Goal: Task Accomplishment & Management: Manage account settings

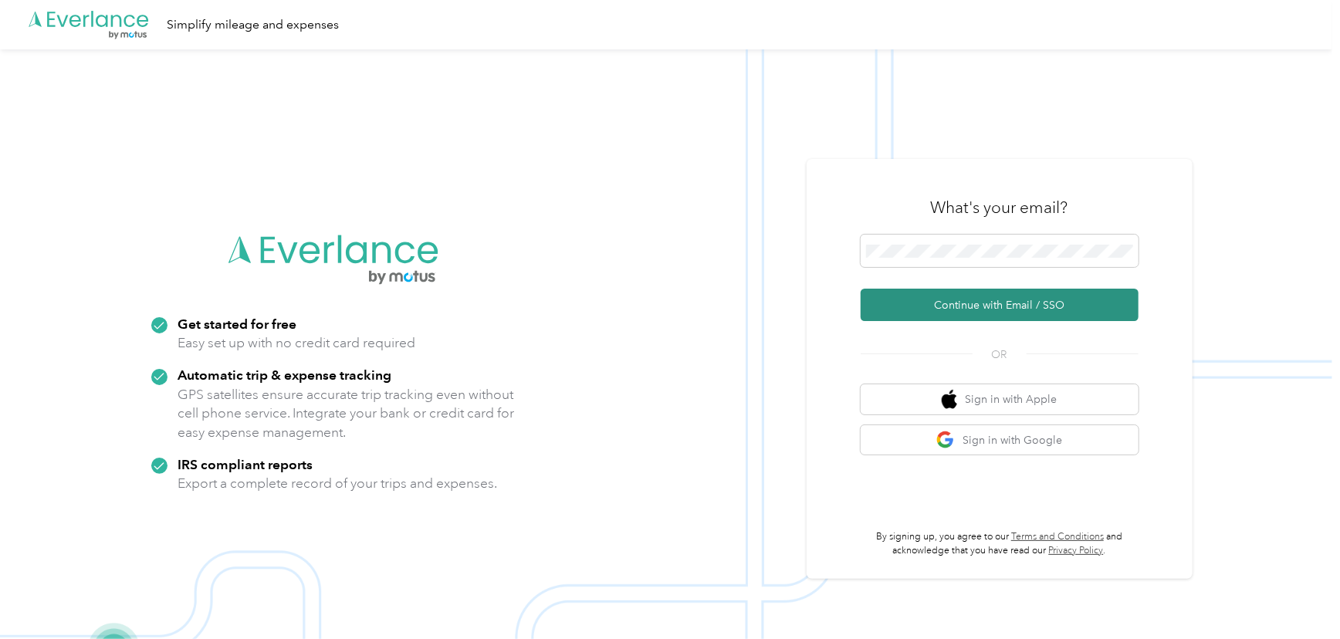
click at [976, 299] on button "Continue with Email / SSO" at bounding box center [1000, 305] width 278 height 32
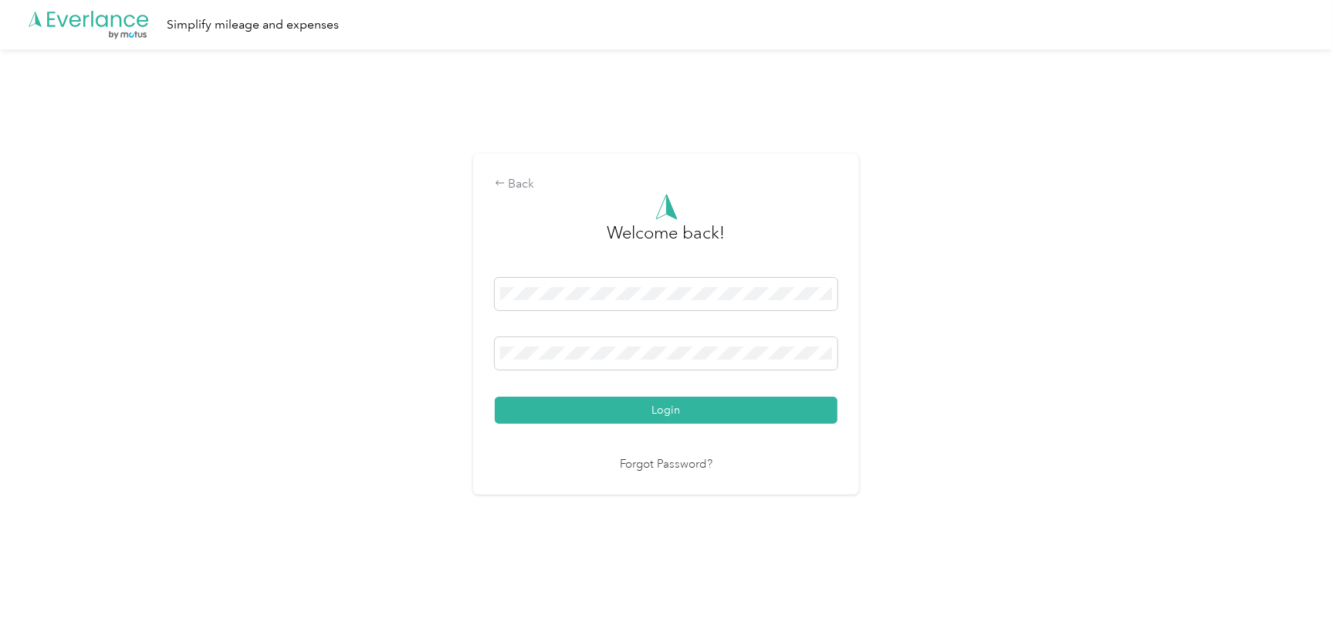
drag, startPoint x: 642, startPoint y: 409, endPoint x: 648, endPoint y: 401, distance: 9.9
click at [642, 408] on button "Login" at bounding box center [666, 410] width 343 height 27
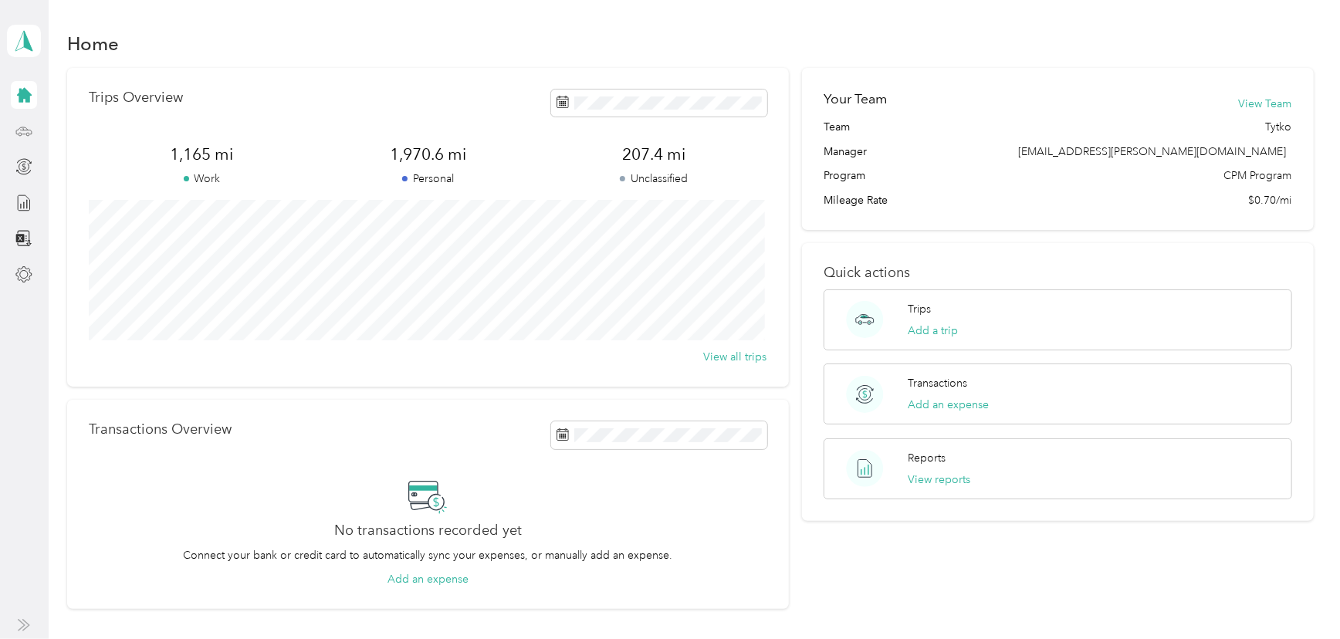
click at [13, 132] on div at bounding box center [24, 131] width 26 height 28
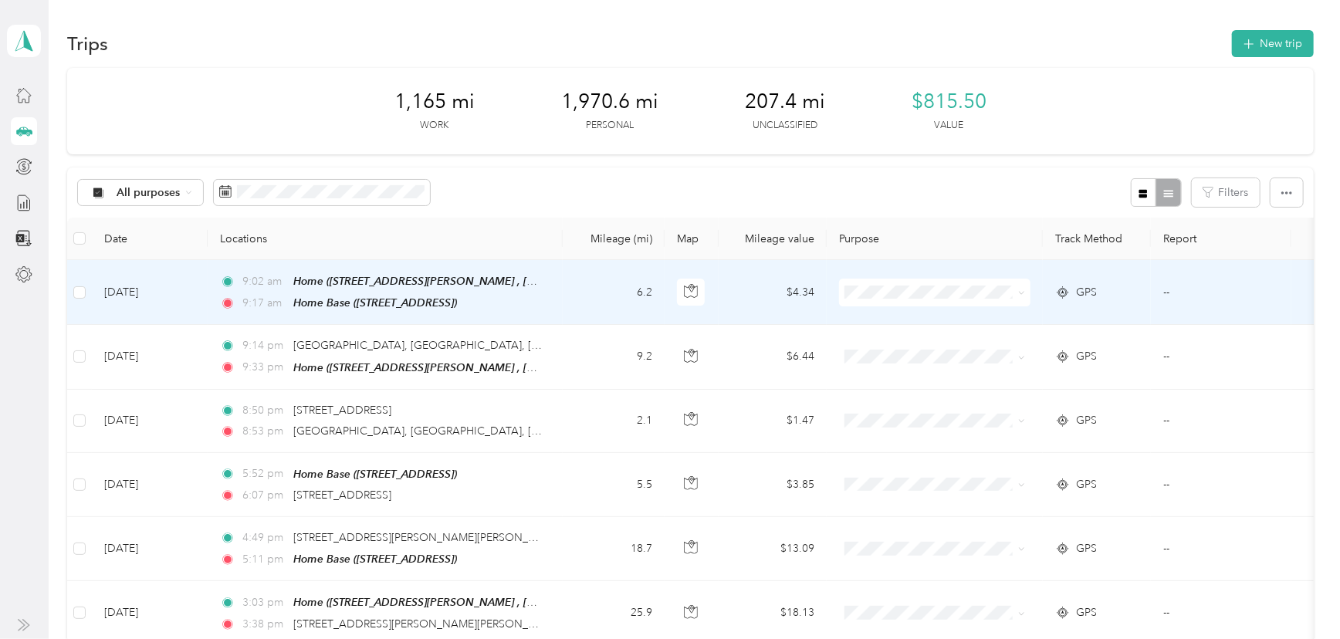
click at [942, 300] on span at bounding box center [934, 293] width 191 height 28
click at [917, 328] on ol "Cuyahoga DD Personal" at bounding box center [934, 333] width 191 height 54
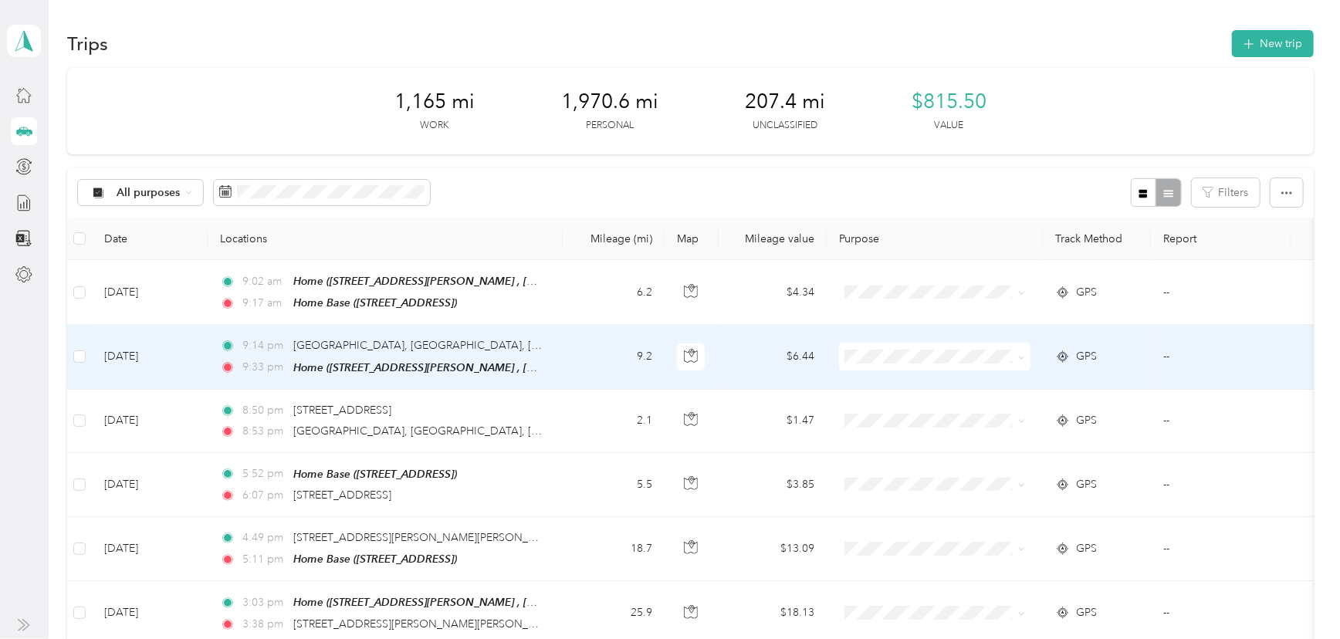
click at [902, 411] on li "Personal" at bounding box center [934, 406] width 191 height 27
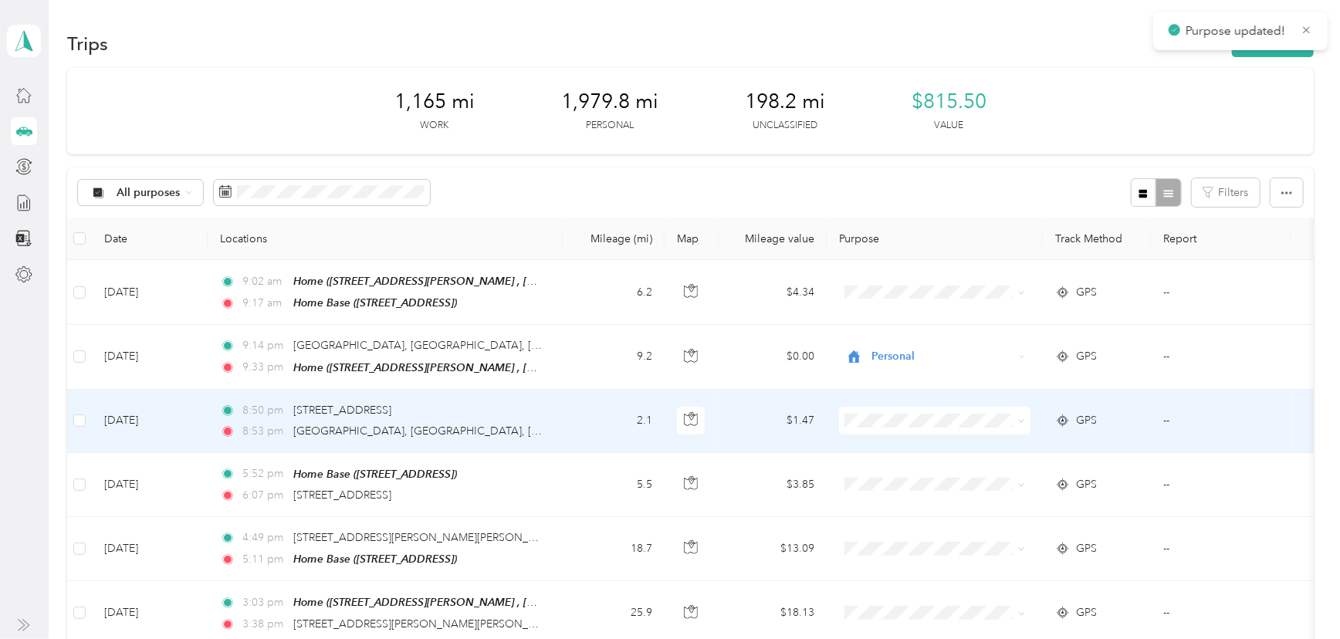
click at [892, 474] on span "Personal" at bounding box center [949, 474] width 143 height 16
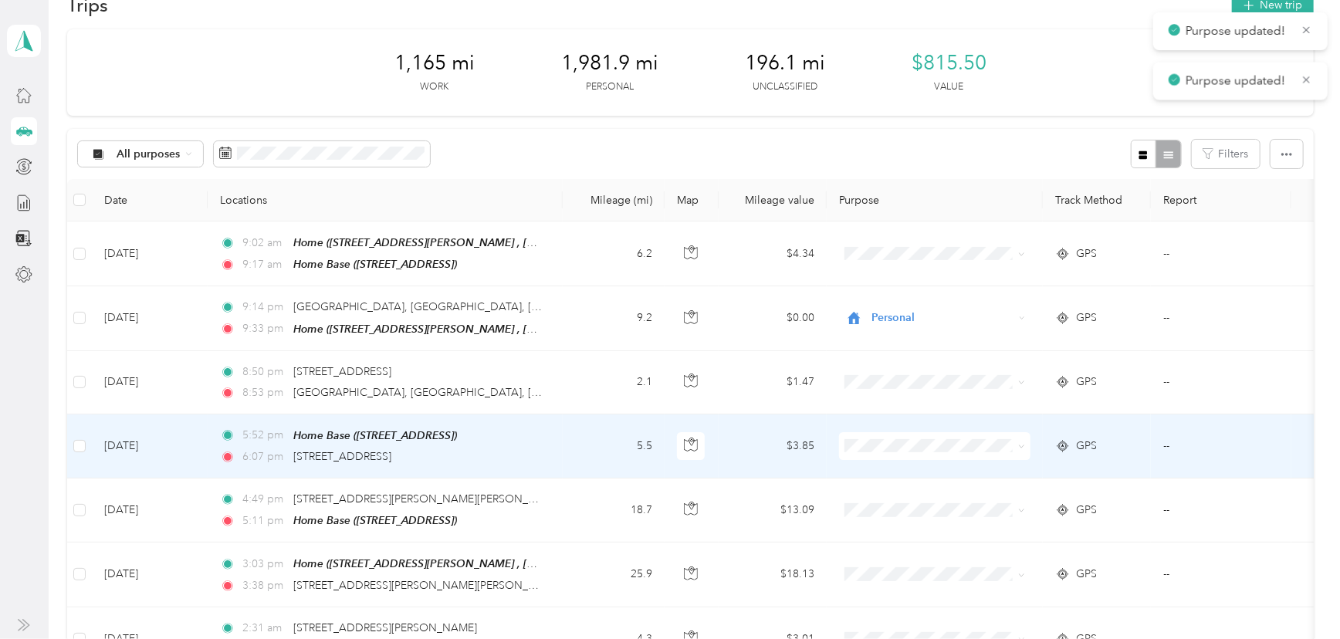
scroll to position [69, 0]
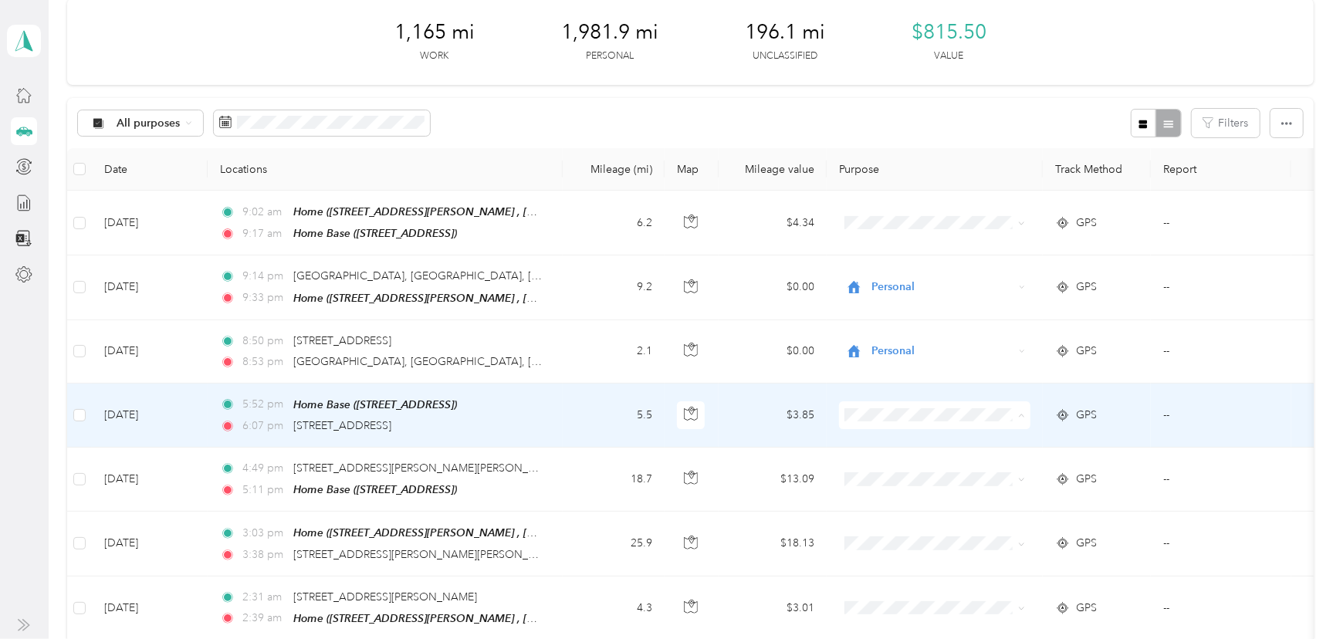
click at [892, 468] on span "Personal" at bounding box center [949, 467] width 143 height 16
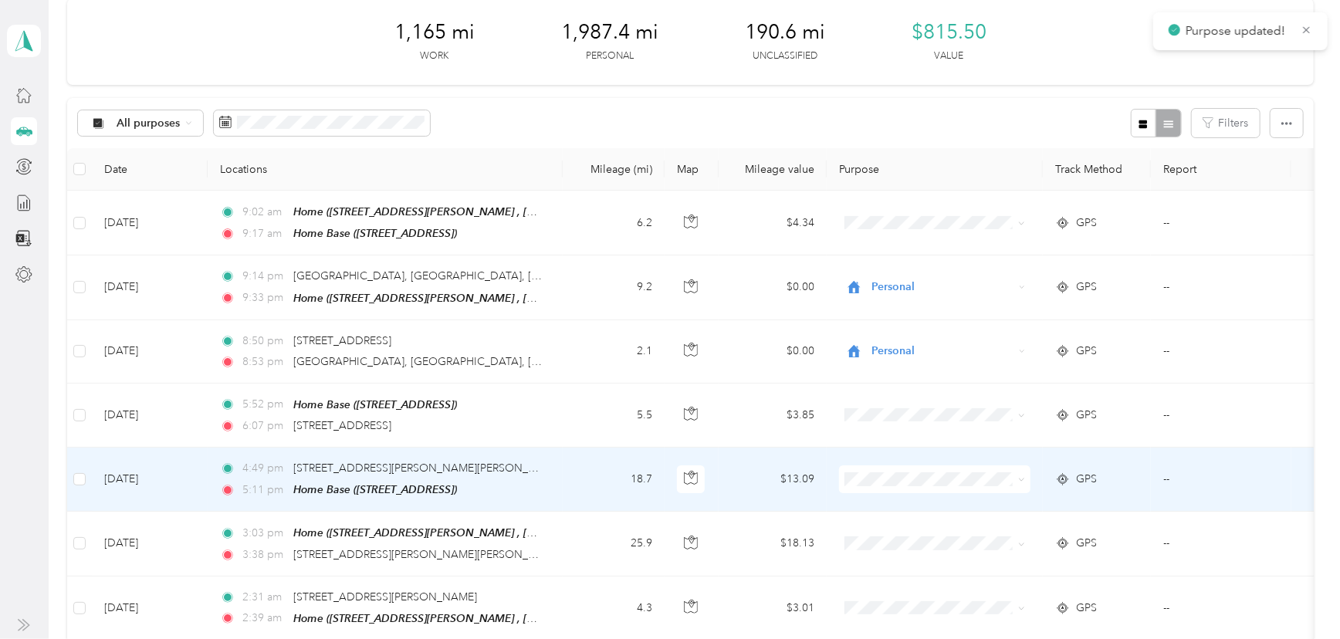
click at [892, 509] on li "Cuyahoga DD" at bounding box center [934, 503] width 191 height 27
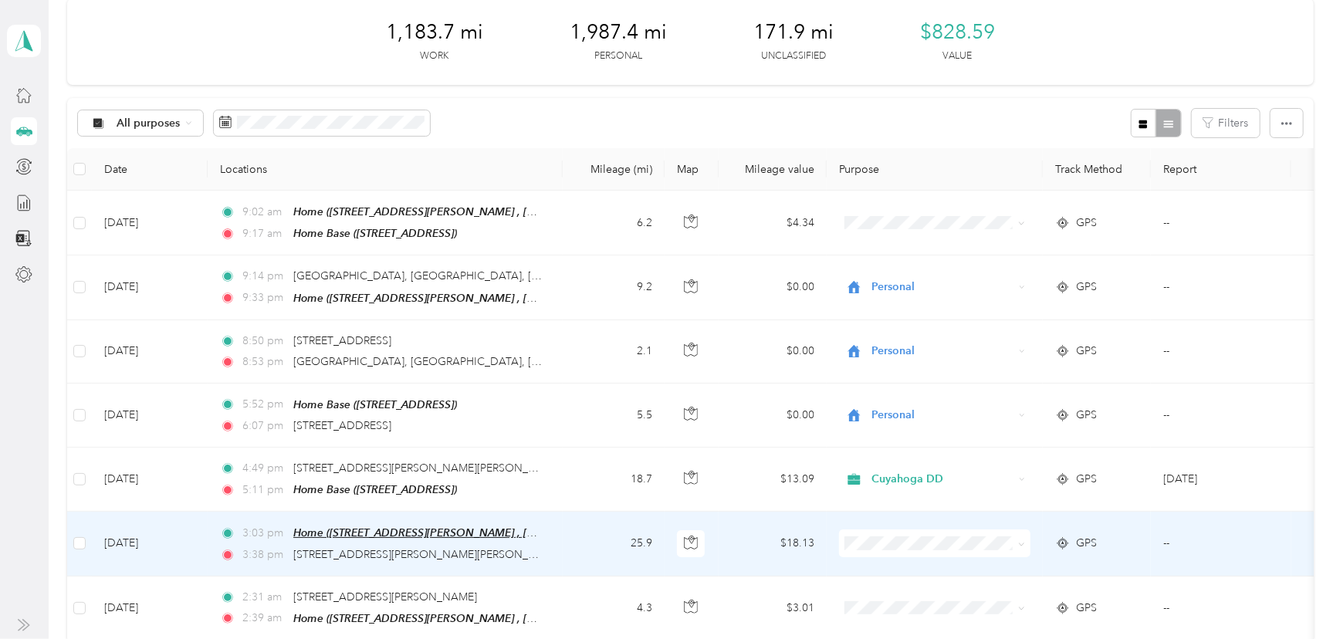
click at [533, 526] on span "Home ([STREET_ADDRESS][PERSON_NAME] , [GEOGRAPHIC_DATA], [GEOGRAPHIC_DATA])" at bounding box center [520, 532] width 455 height 13
click at [364, 492] on button "Edit Place" at bounding box center [342, 482] width 88 height 27
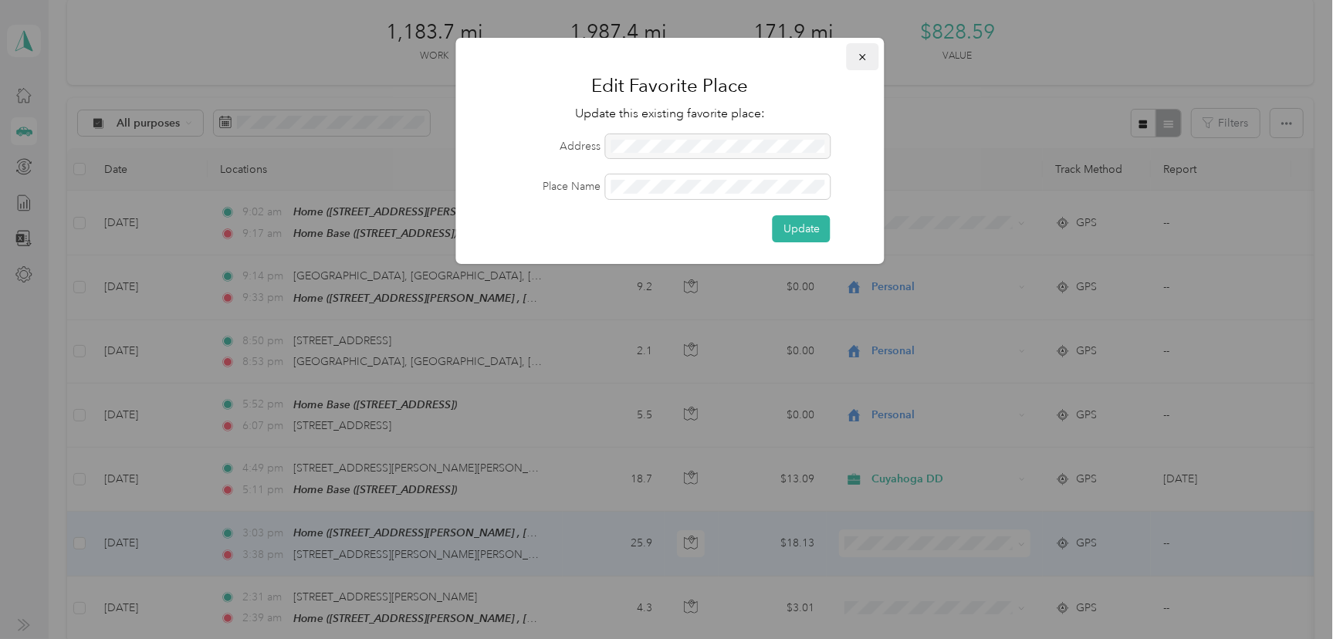
click at [853, 59] on button "button" at bounding box center [863, 56] width 32 height 27
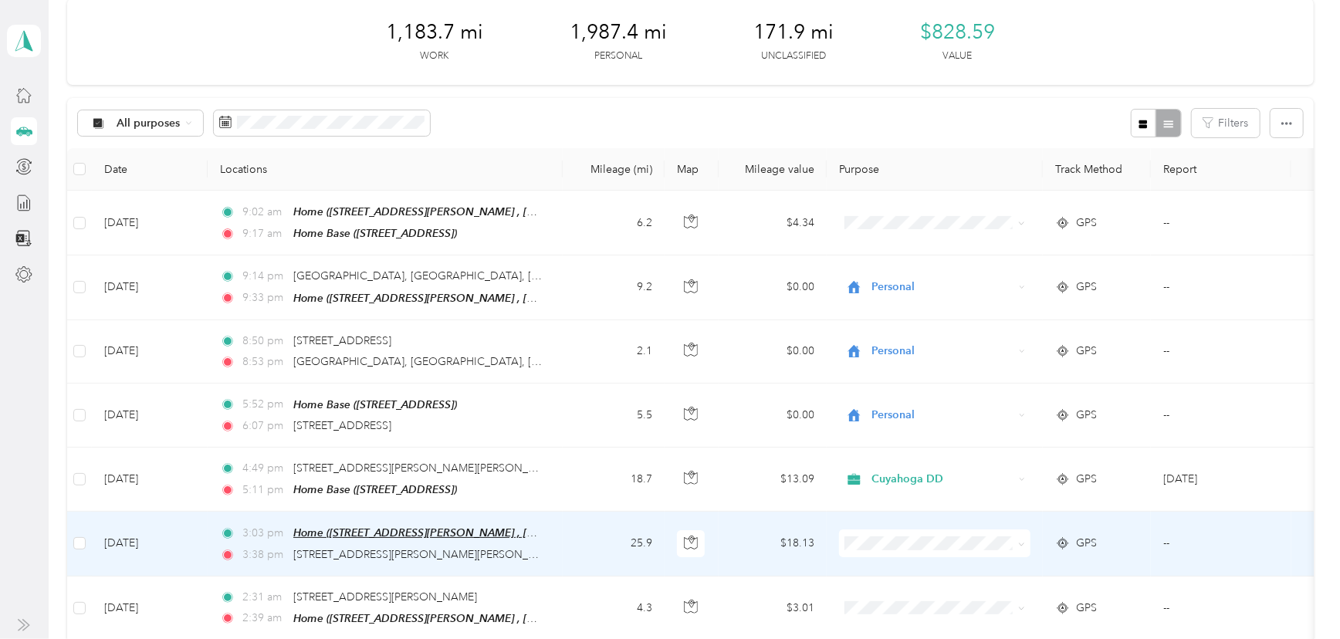
click at [452, 530] on span "Home ([STREET_ADDRESS][PERSON_NAME] , [GEOGRAPHIC_DATA], [GEOGRAPHIC_DATA])" at bounding box center [520, 532] width 455 height 13
click at [344, 484] on button "Edit Place" at bounding box center [342, 489] width 88 height 27
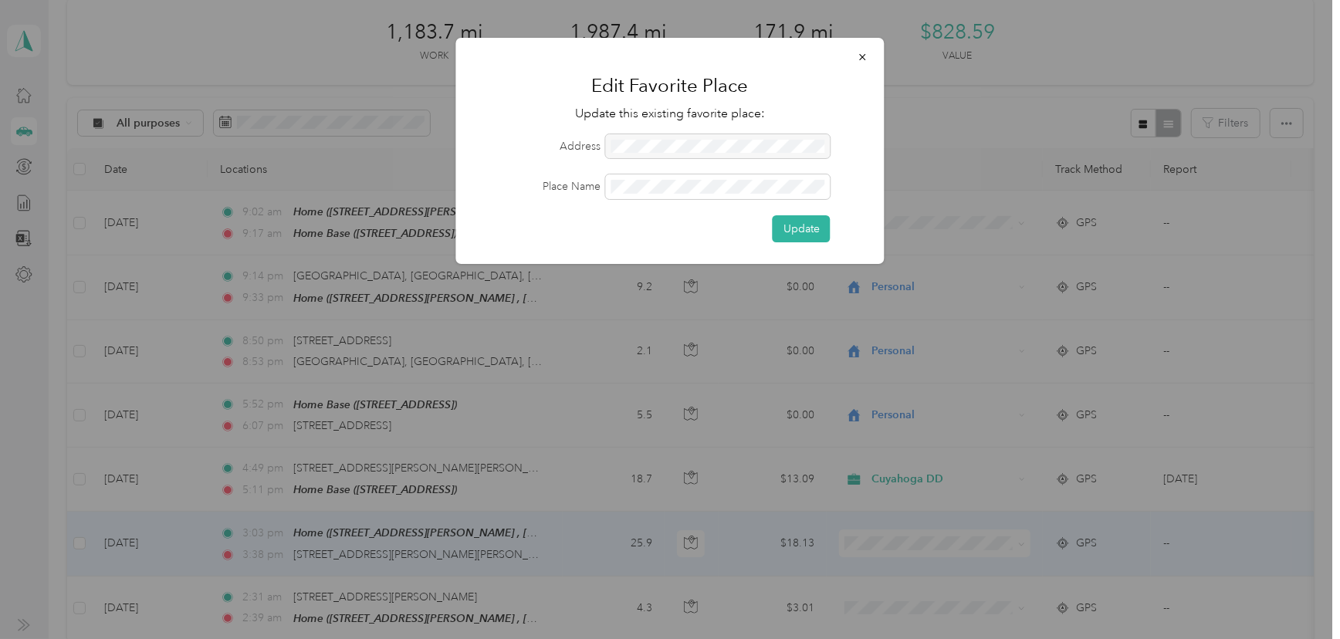
click at [662, 154] on div at bounding box center [718, 146] width 225 height 25
click at [868, 56] on icon "button" at bounding box center [863, 57] width 11 height 11
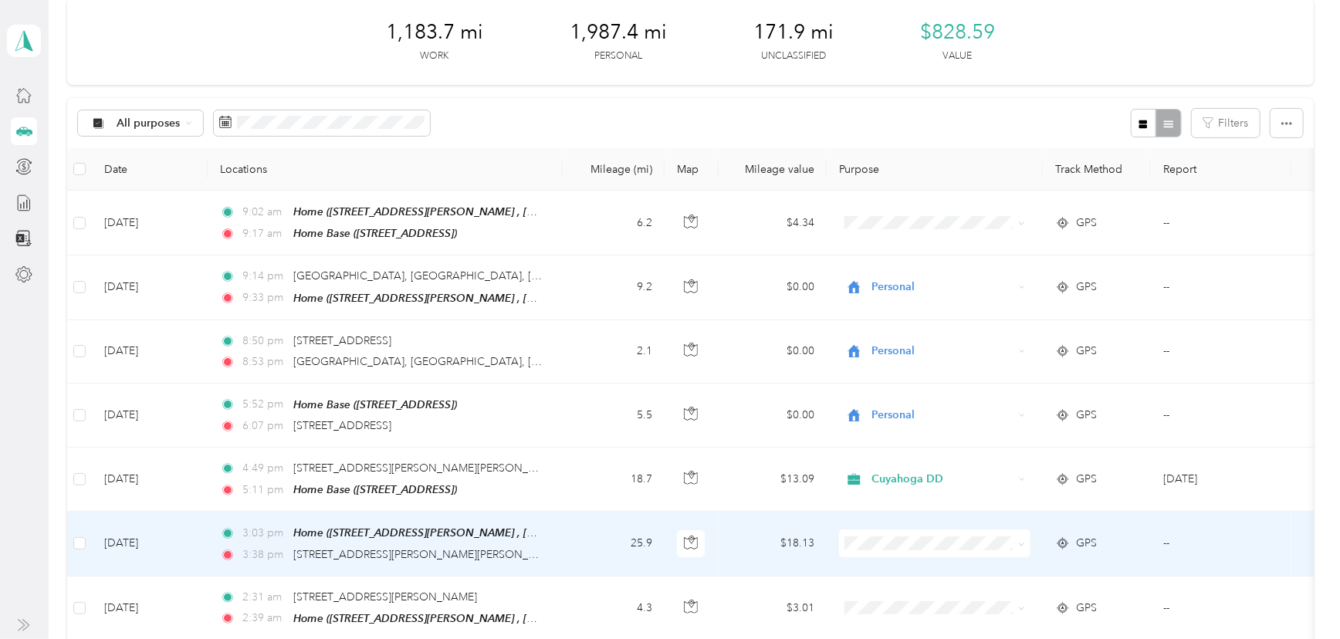
click at [1145, 533] on td "GPS" at bounding box center [1097, 544] width 108 height 64
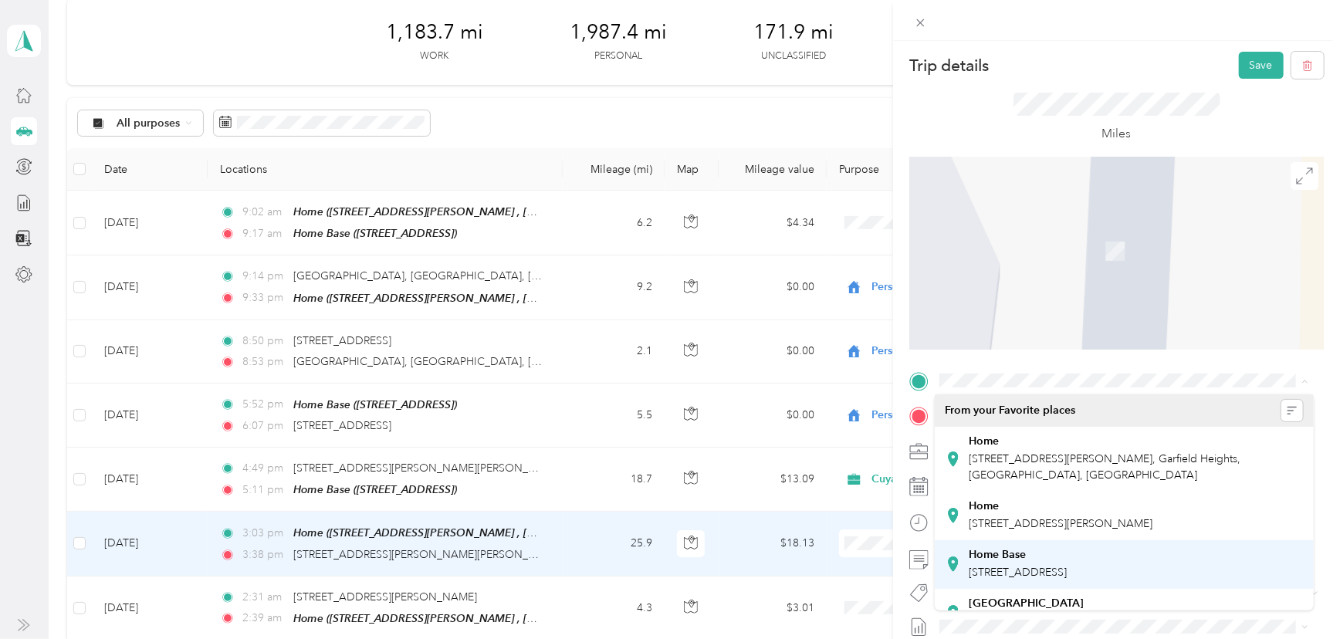
click at [1042, 560] on div "Home Base" at bounding box center [1018, 555] width 98 height 14
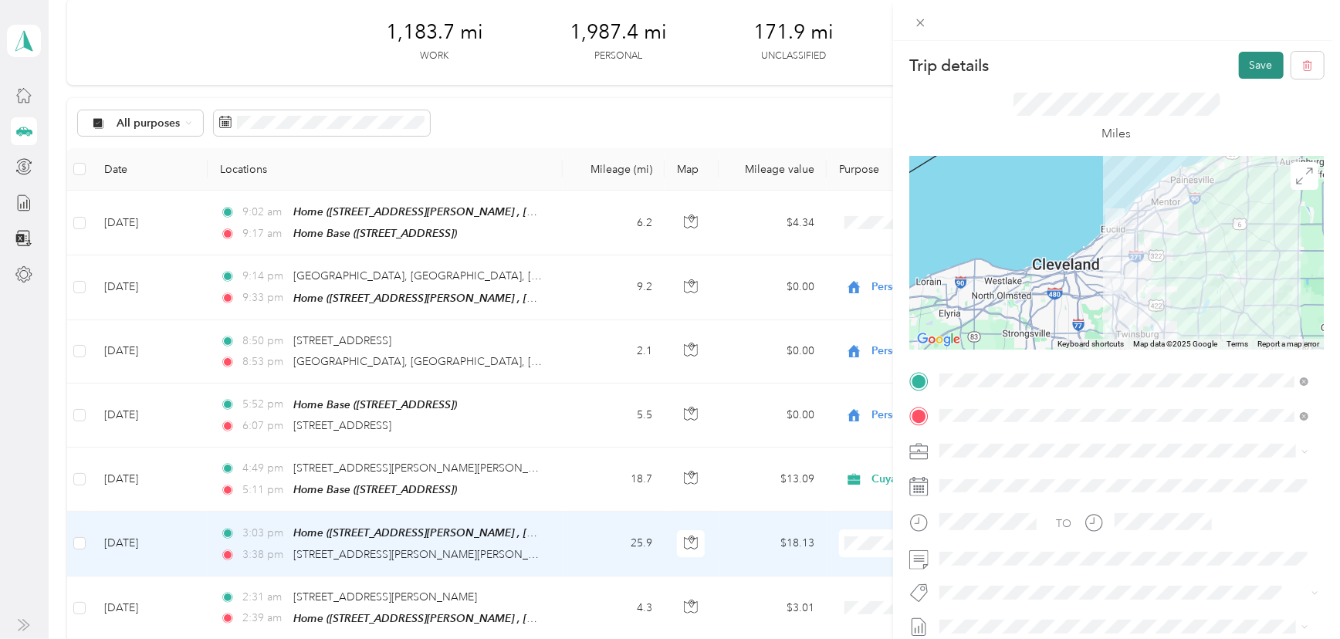
click at [1244, 64] on button "Save" at bounding box center [1261, 65] width 45 height 27
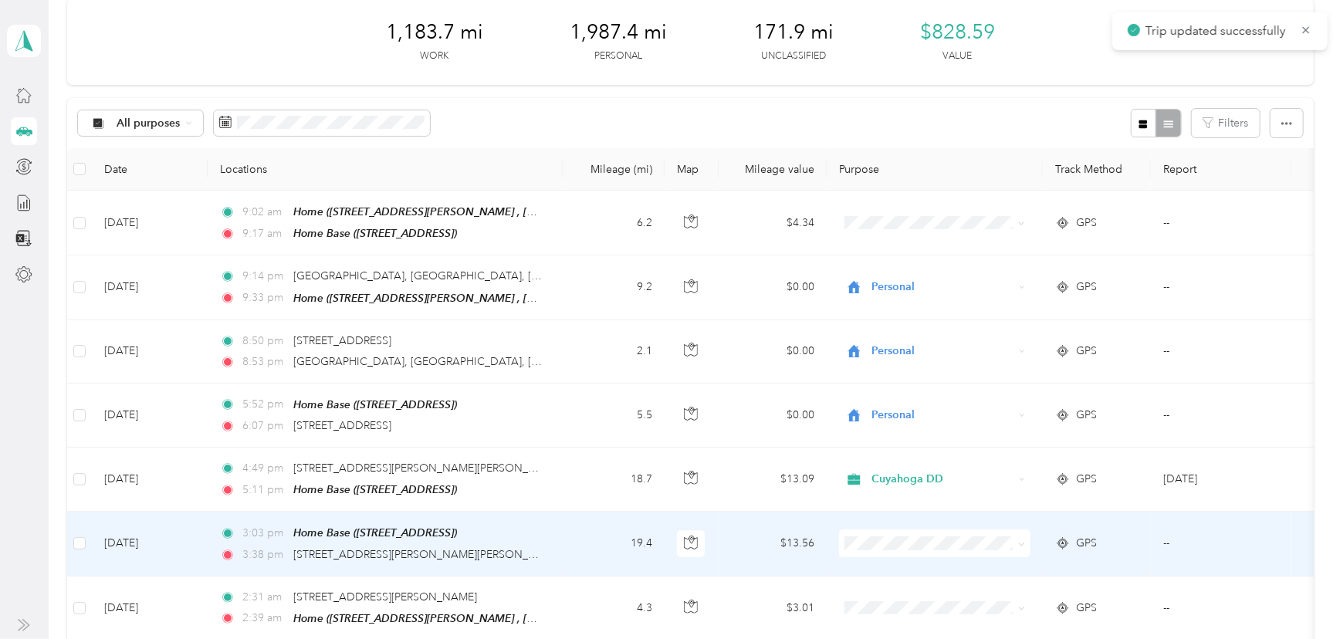
click at [870, 571] on li "Cuyahoga DD" at bounding box center [934, 566] width 191 height 27
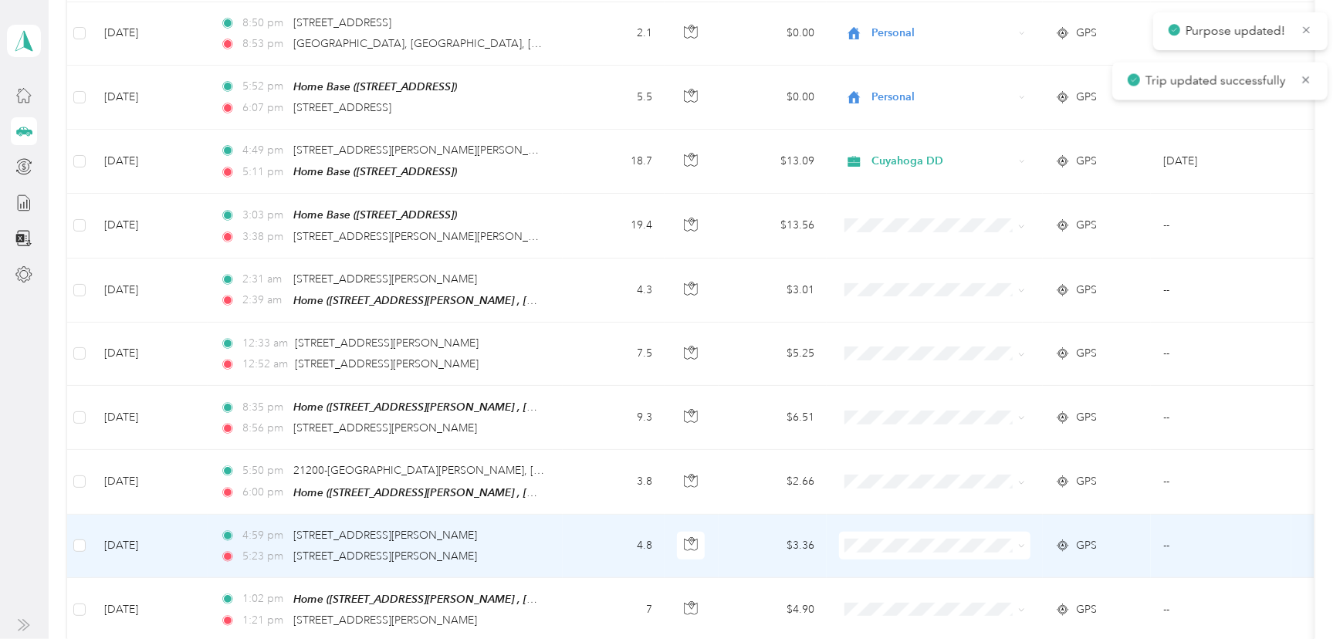
scroll to position [421, 0]
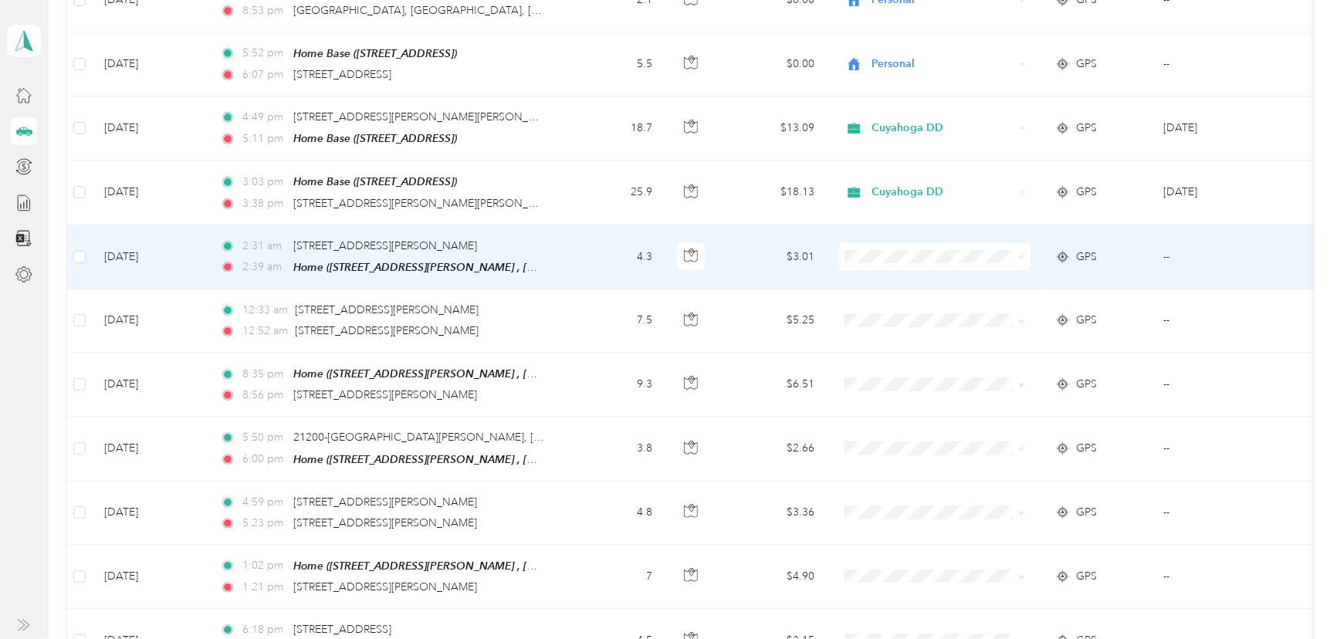
click at [909, 307] on li "Personal" at bounding box center [934, 298] width 191 height 27
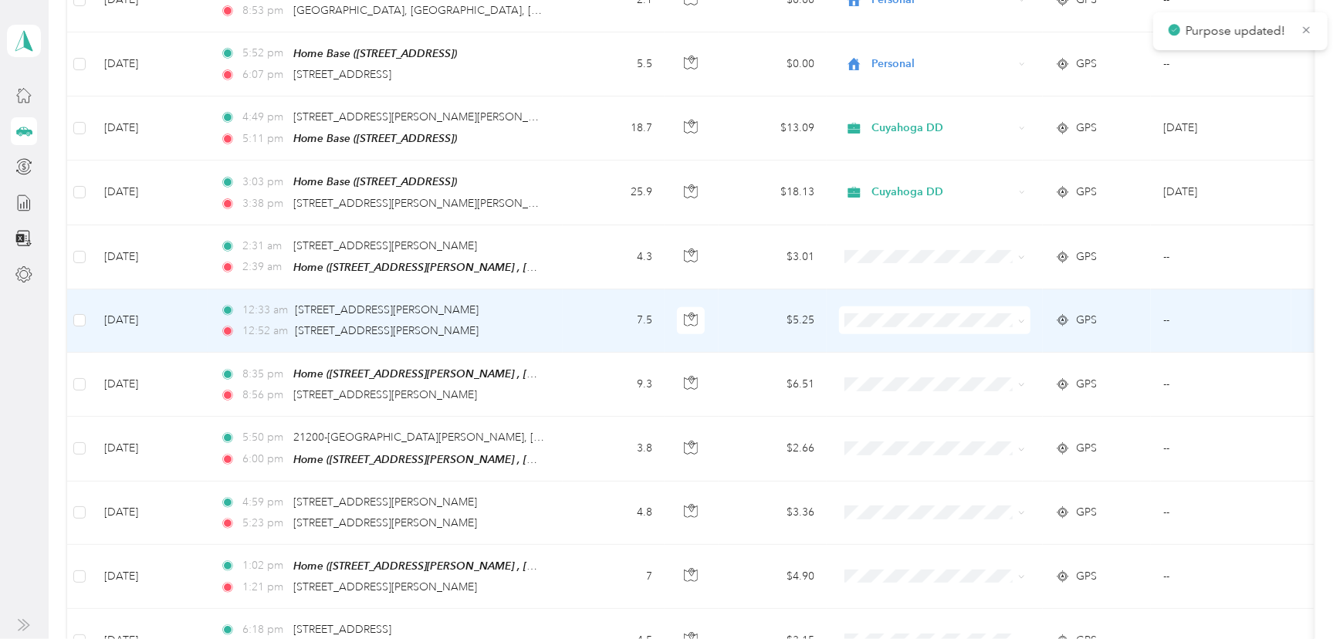
click at [898, 363] on span "Personal" at bounding box center [949, 370] width 143 height 16
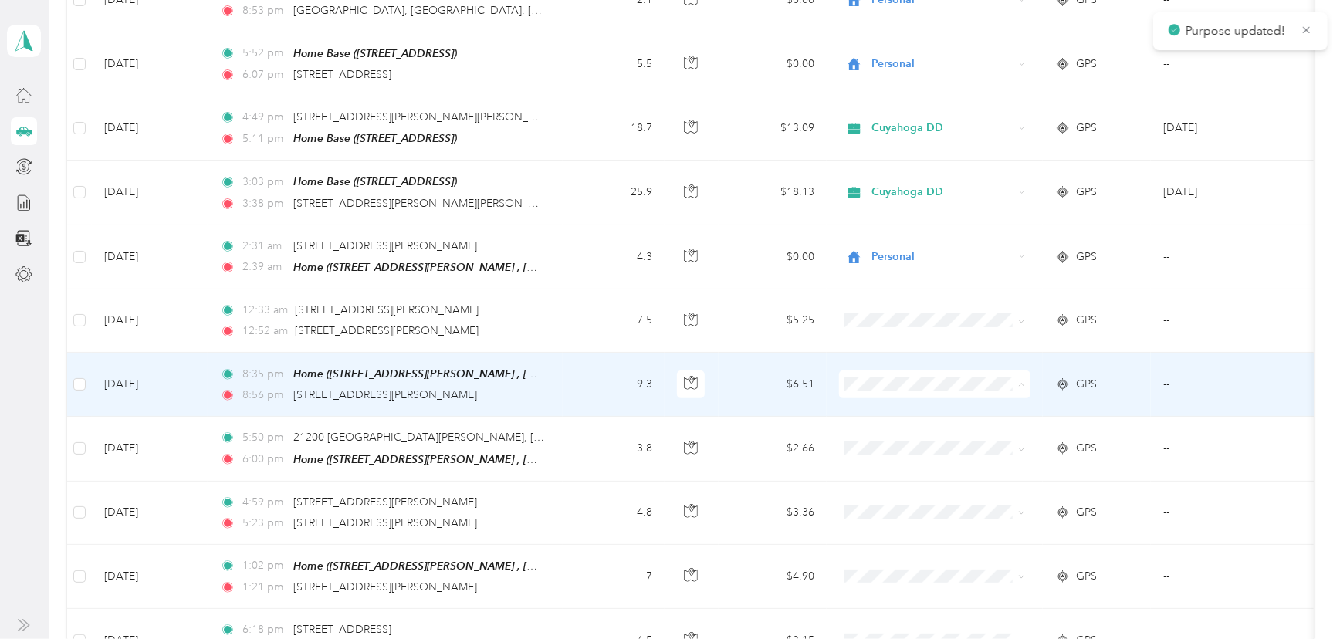
click at [882, 428] on span "Personal" at bounding box center [949, 433] width 143 height 16
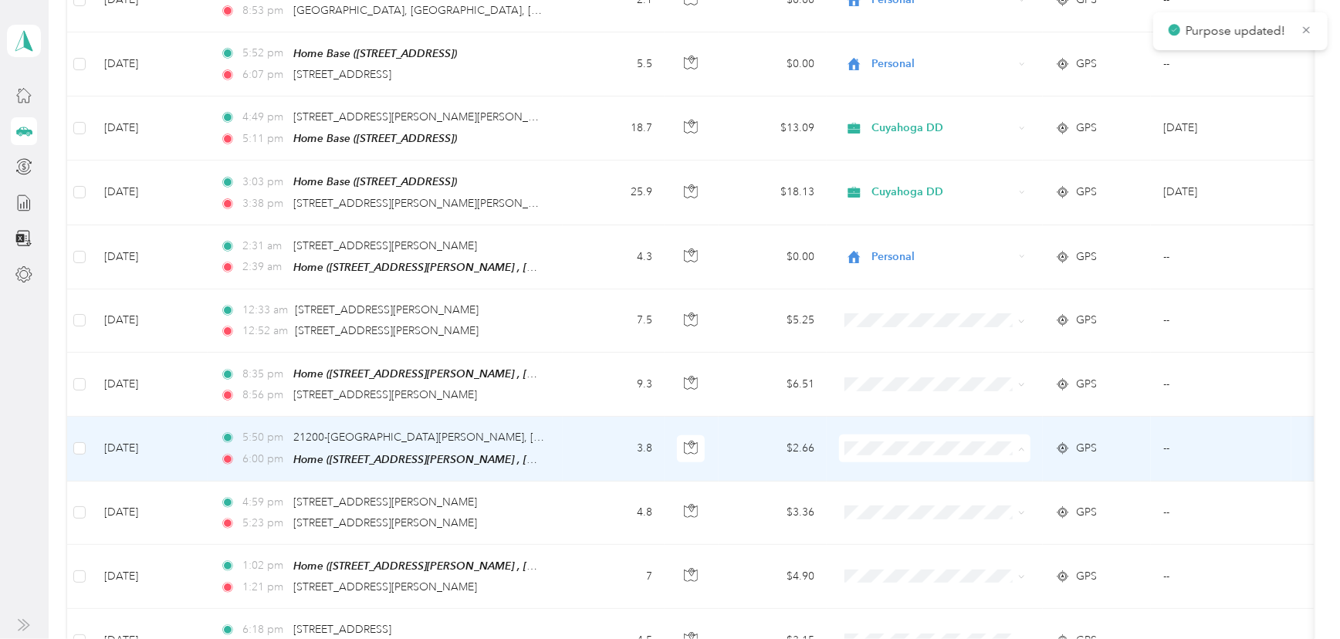
click at [864, 496] on icon at bounding box center [860, 497] width 12 height 12
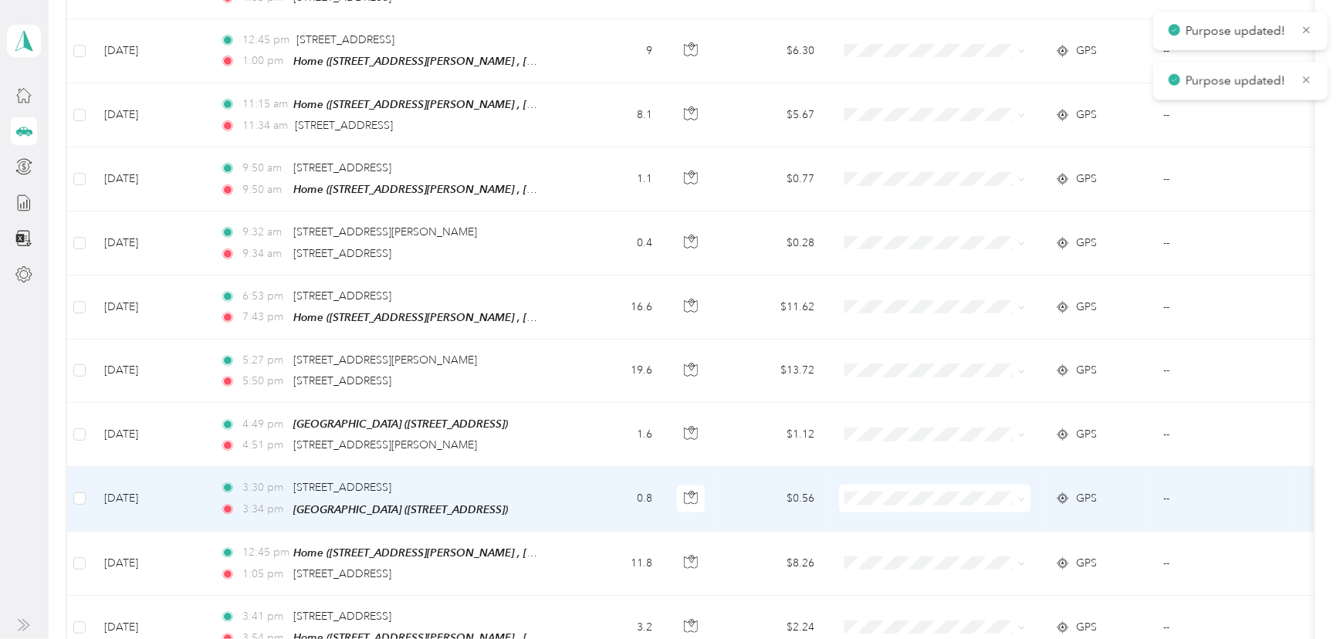
scroll to position [1333, 0]
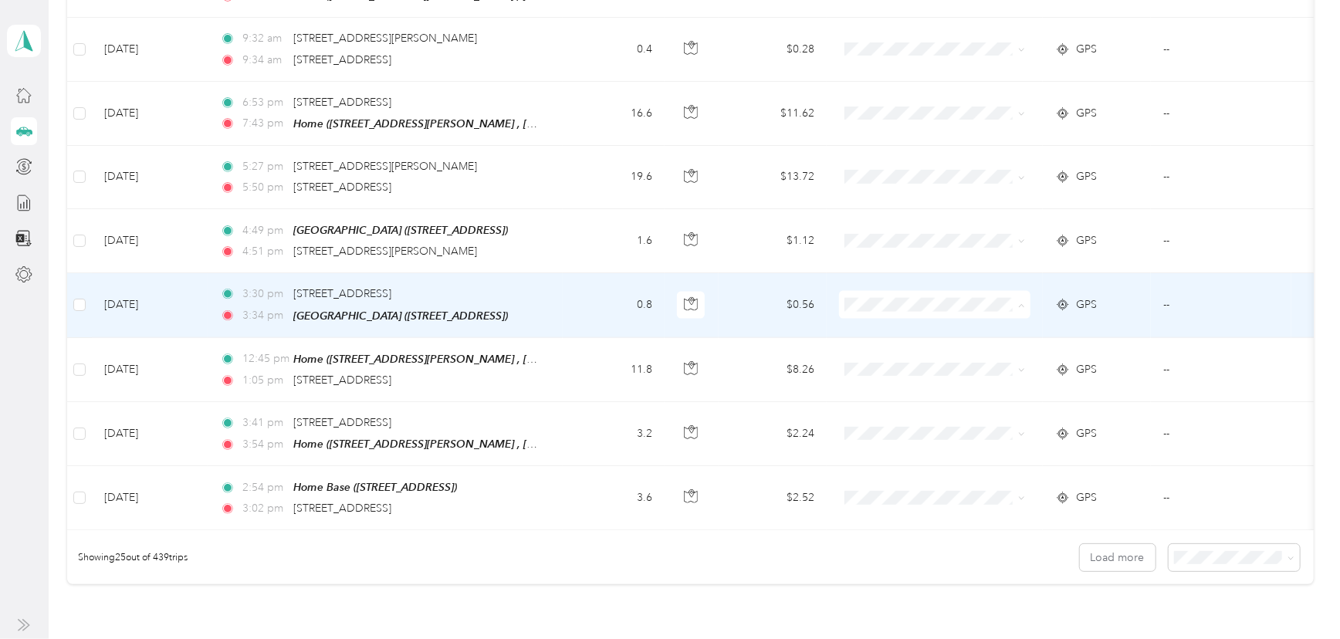
click at [898, 322] on li "Cuyahoga DD" at bounding box center [934, 318] width 191 height 27
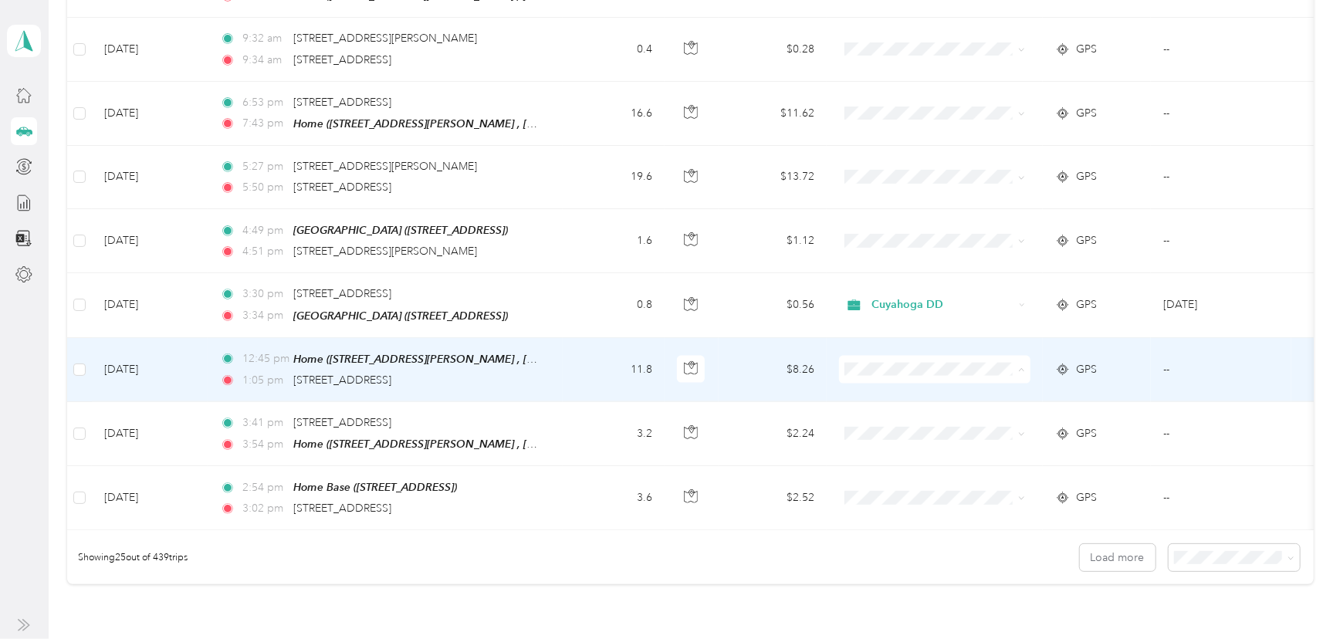
click at [911, 375] on span "Cuyahoga DD" at bounding box center [949, 382] width 143 height 16
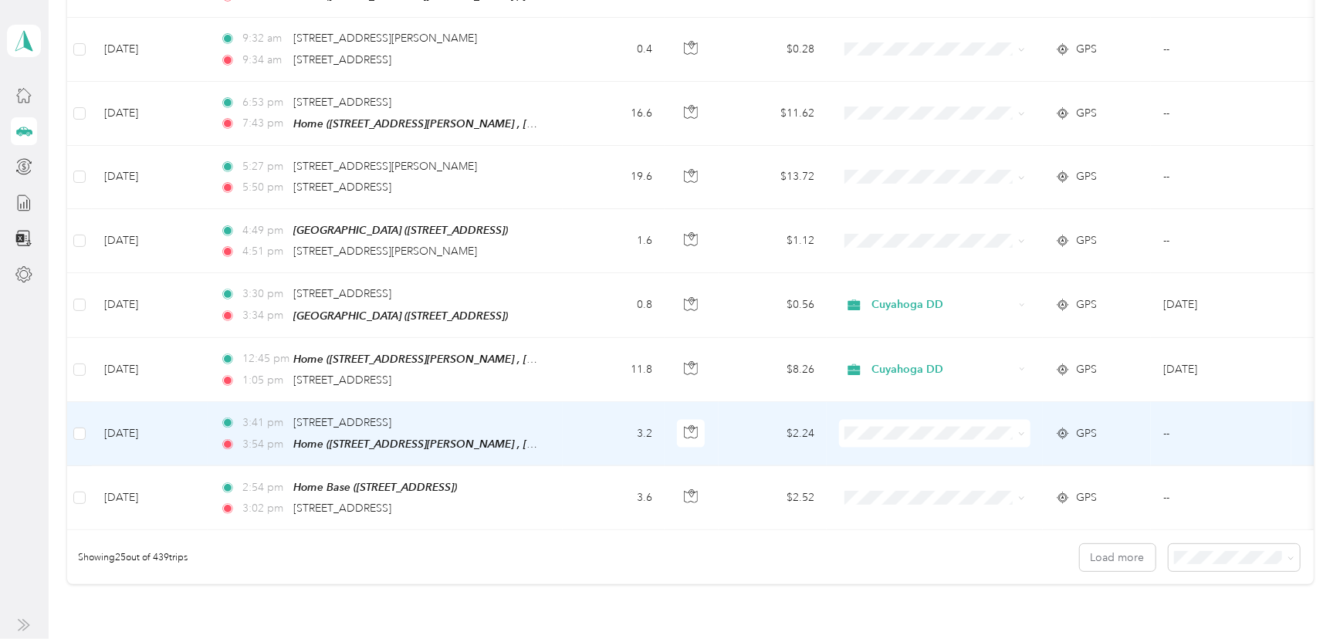
scroll to position [1263, 0]
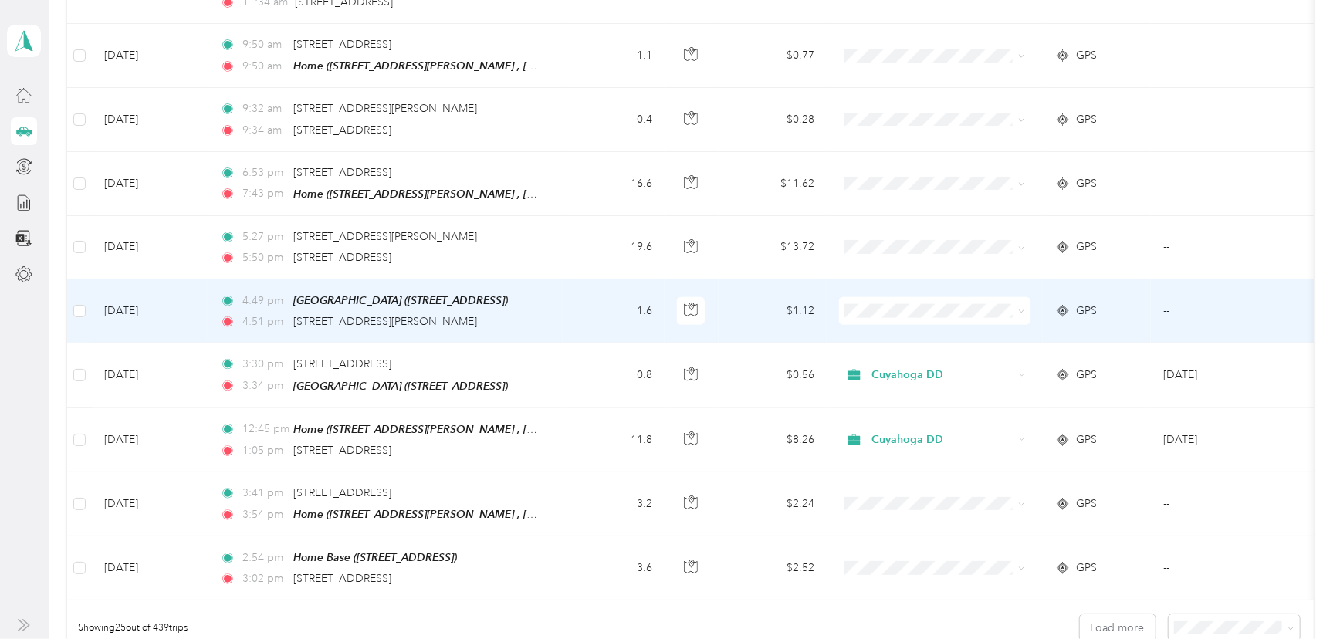
click at [594, 296] on td "1.6" at bounding box center [614, 311] width 102 height 64
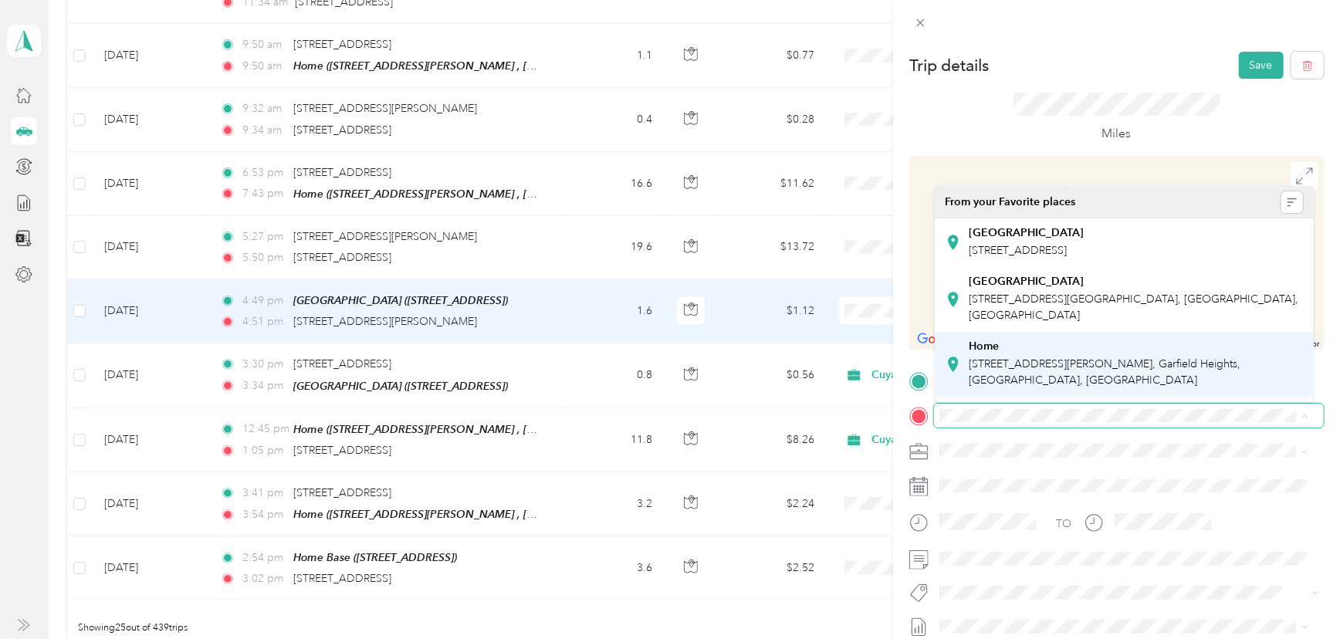
scroll to position [205, 0]
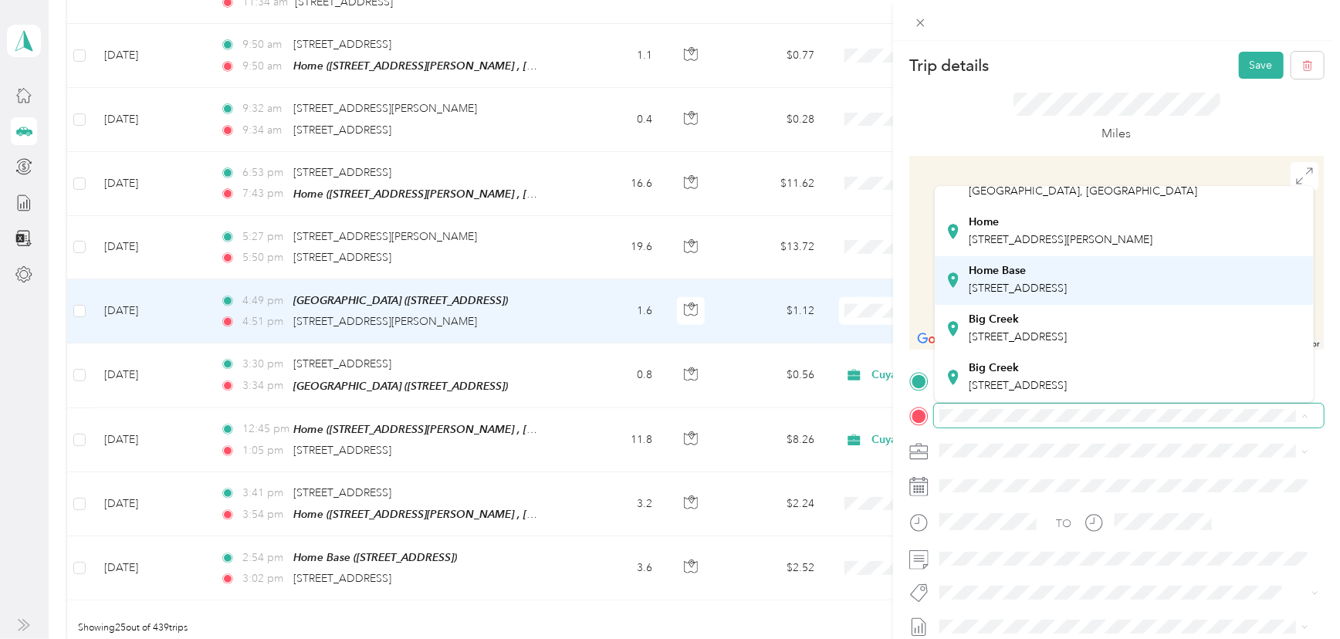
click at [1067, 282] on span "[STREET_ADDRESS]" at bounding box center [1018, 288] width 98 height 13
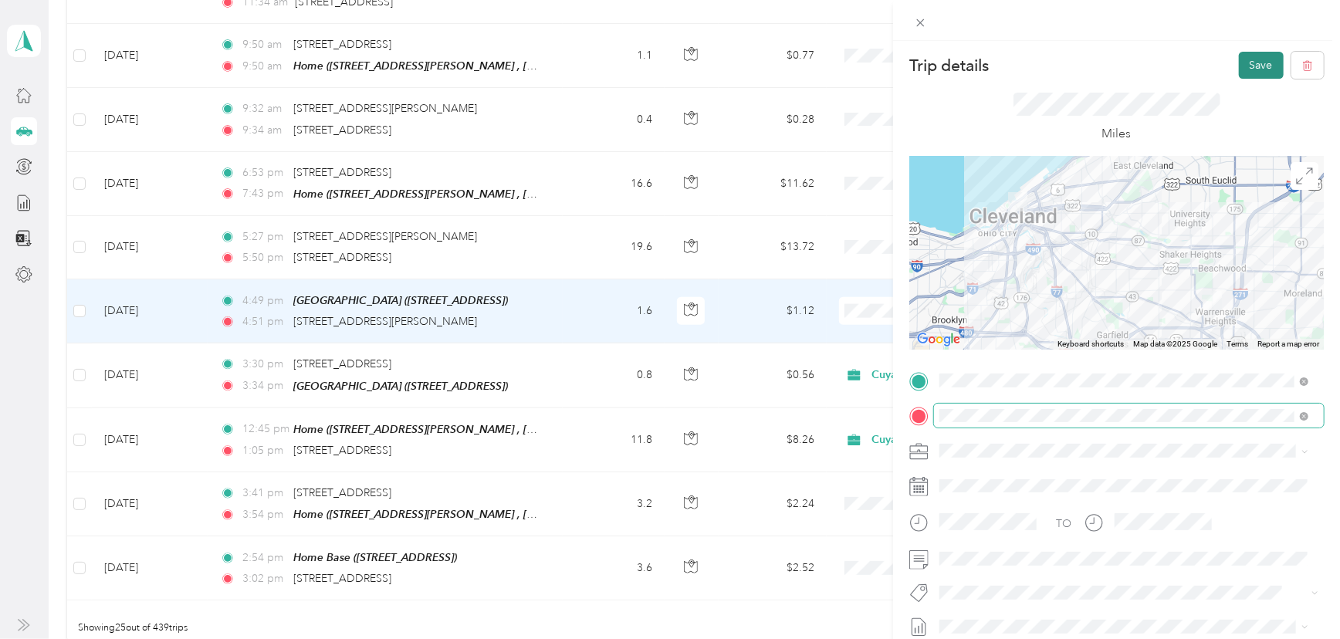
click at [1239, 67] on button "Save" at bounding box center [1261, 65] width 45 height 27
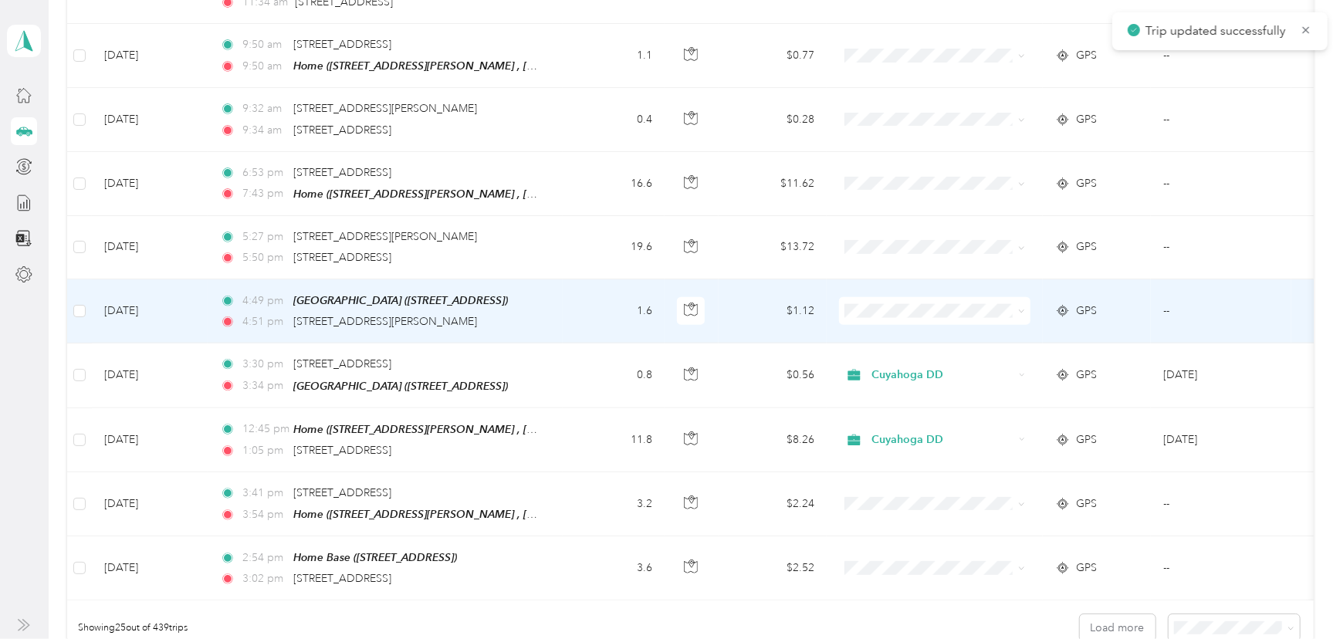
click at [871, 304] on span at bounding box center [934, 311] width 191 height 28
click at [888, 328] on li "Cuyahoga DD" at bounding box center [934, 325] width 191 height 27
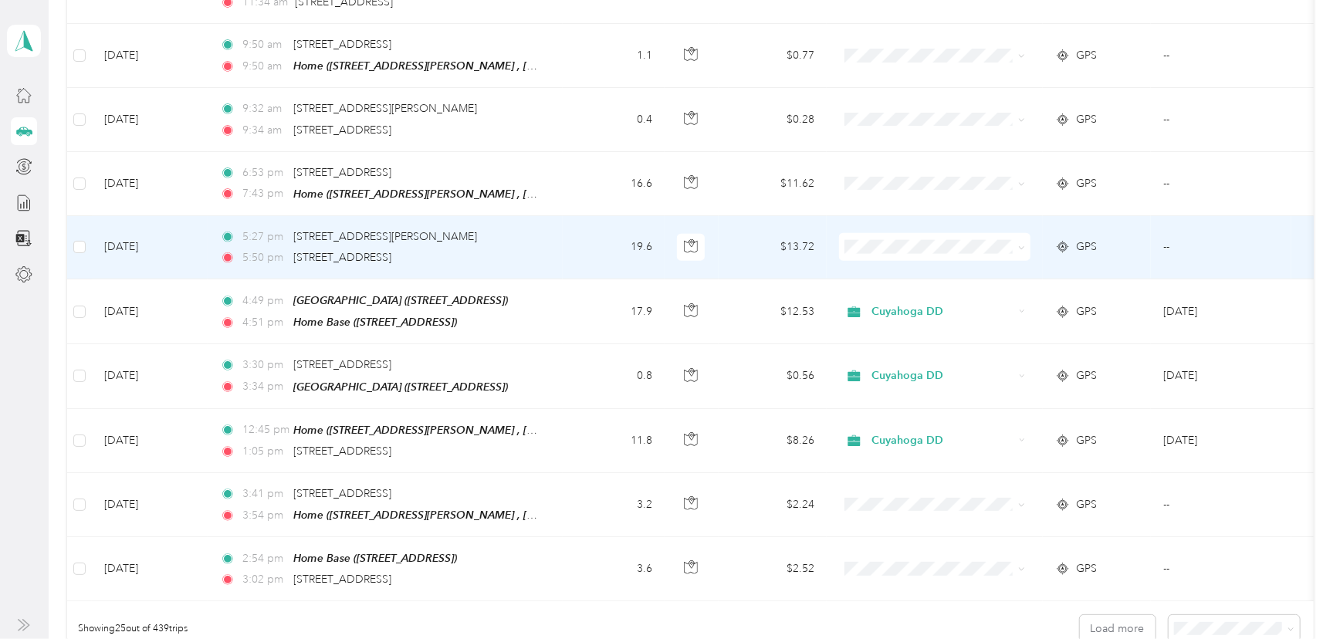
click at [911, 246] on span at bounding box center [934, 247] width 191 height 28
click at [894, 281] on span "Personal" at bounding box center [949, 289] width 143 height 16
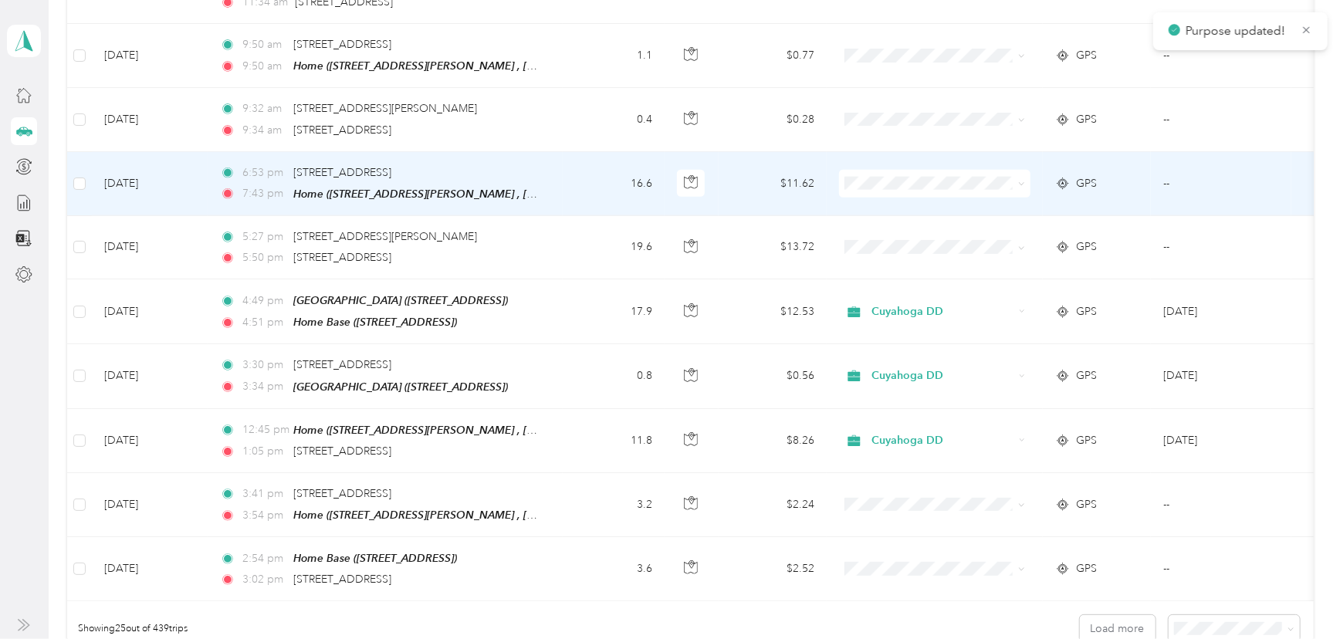
click at [905, 224] on span "Personal" at bounding box center [949, 226] width 143 height 16
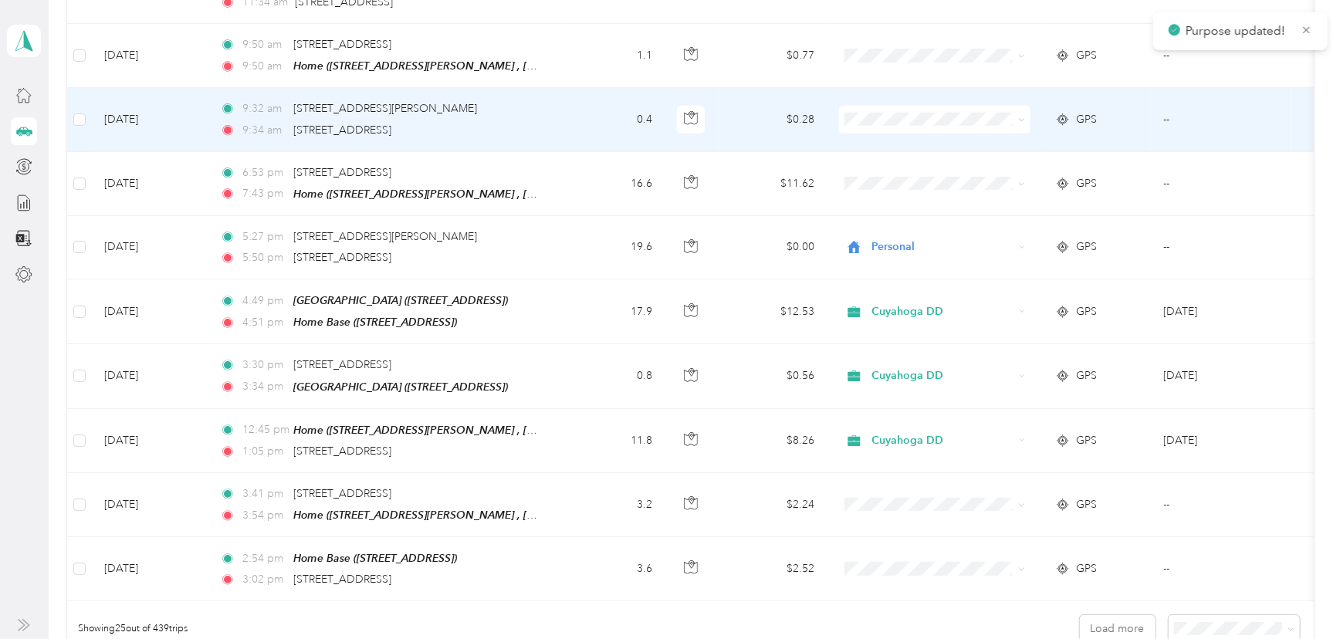
click at [898, 114] on span at bounding box center [934, 120] width 191 height 28
click at [895, 159] on span "Personal" at bounding box center [949, 162] width 143 height 16
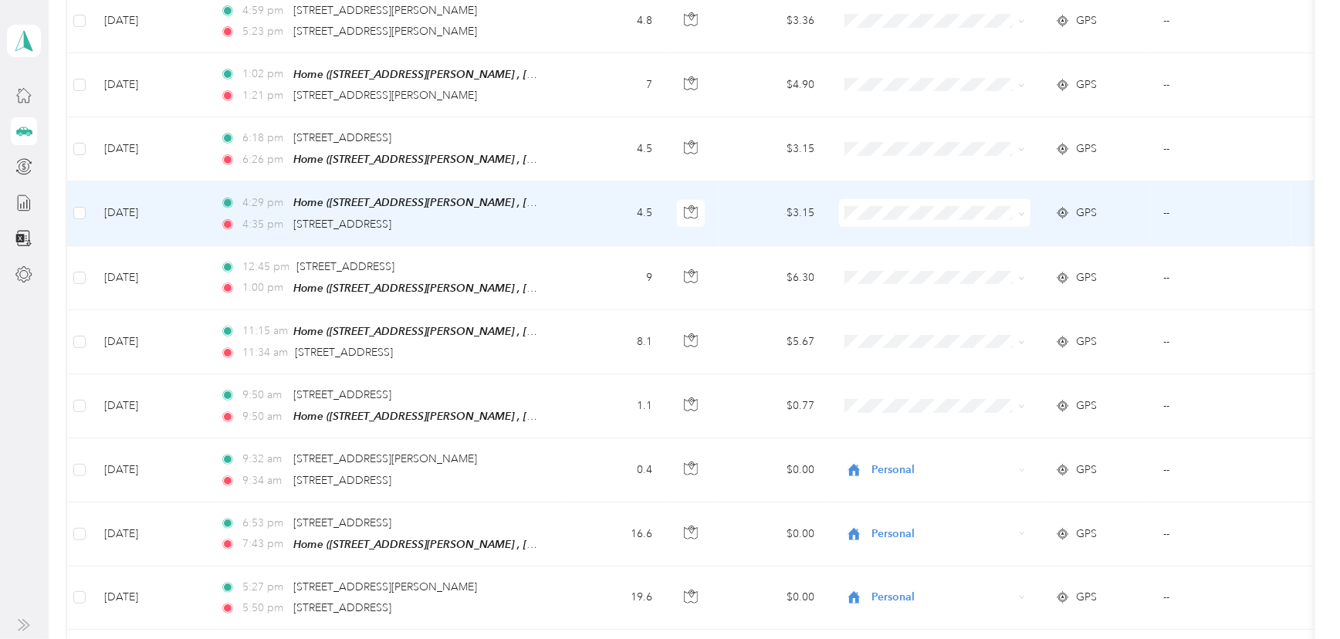
scroll to position [912, 0]
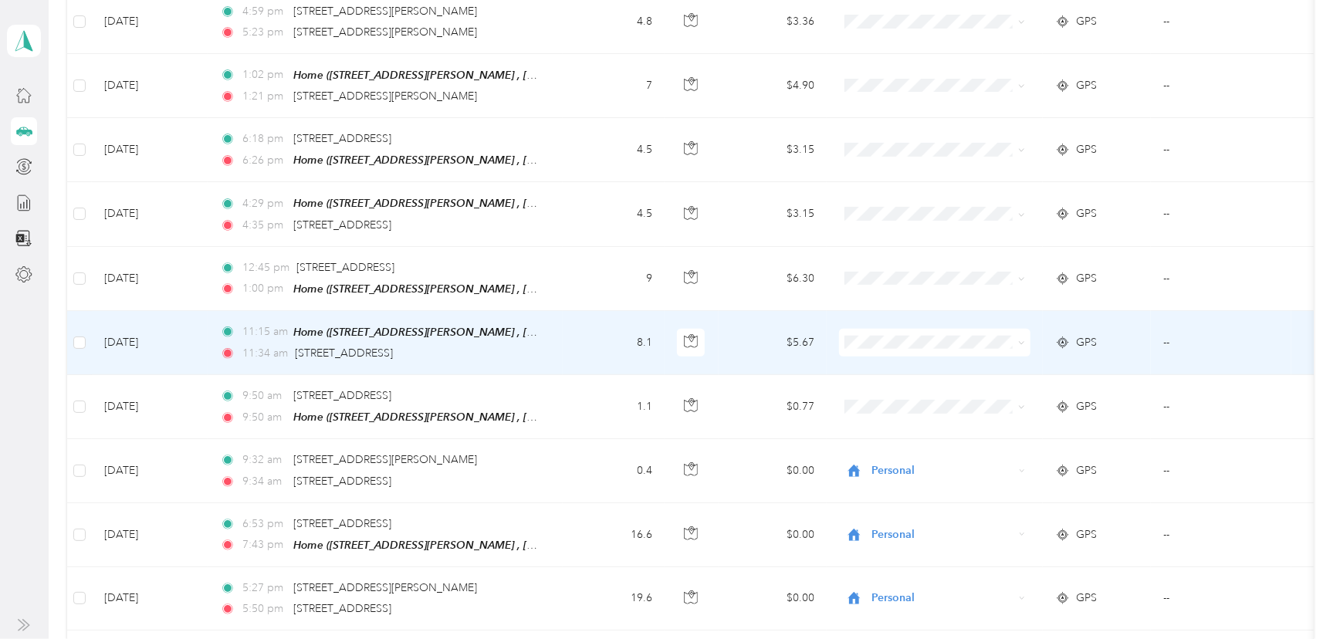
click at [871, 329] on span at bounding box center [934, 343] width 191 height 28
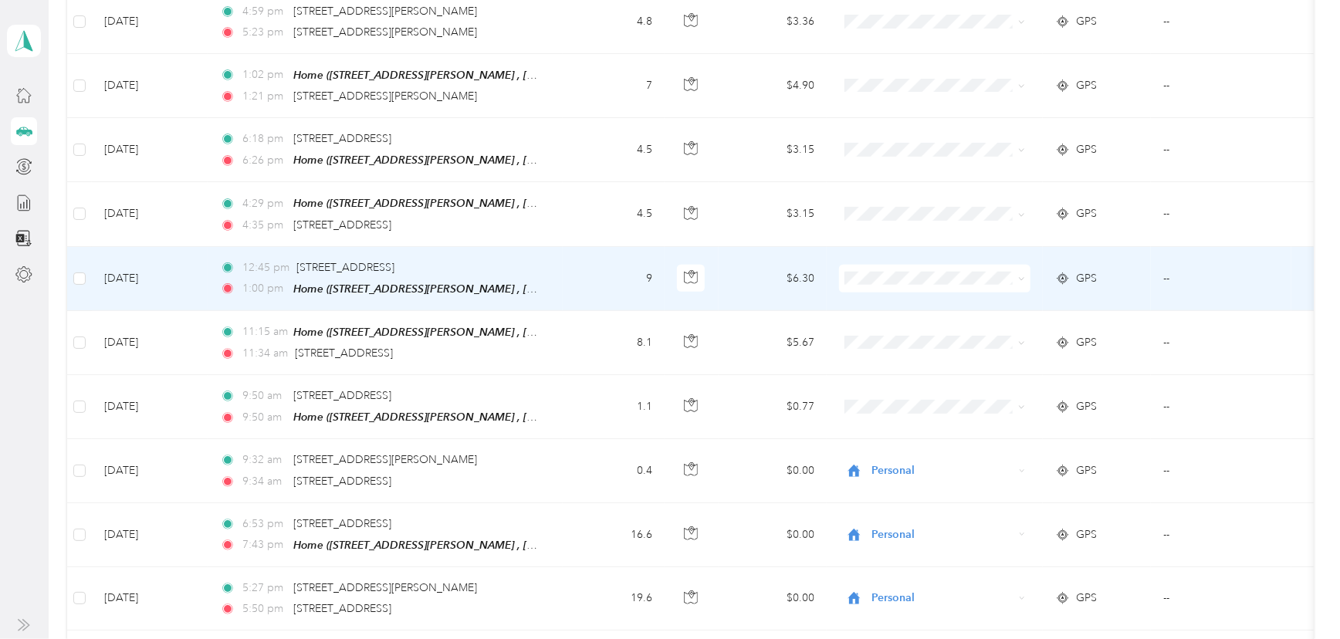
click at [881, 277] on span at bounding box center [934, 279] width 191 height 28
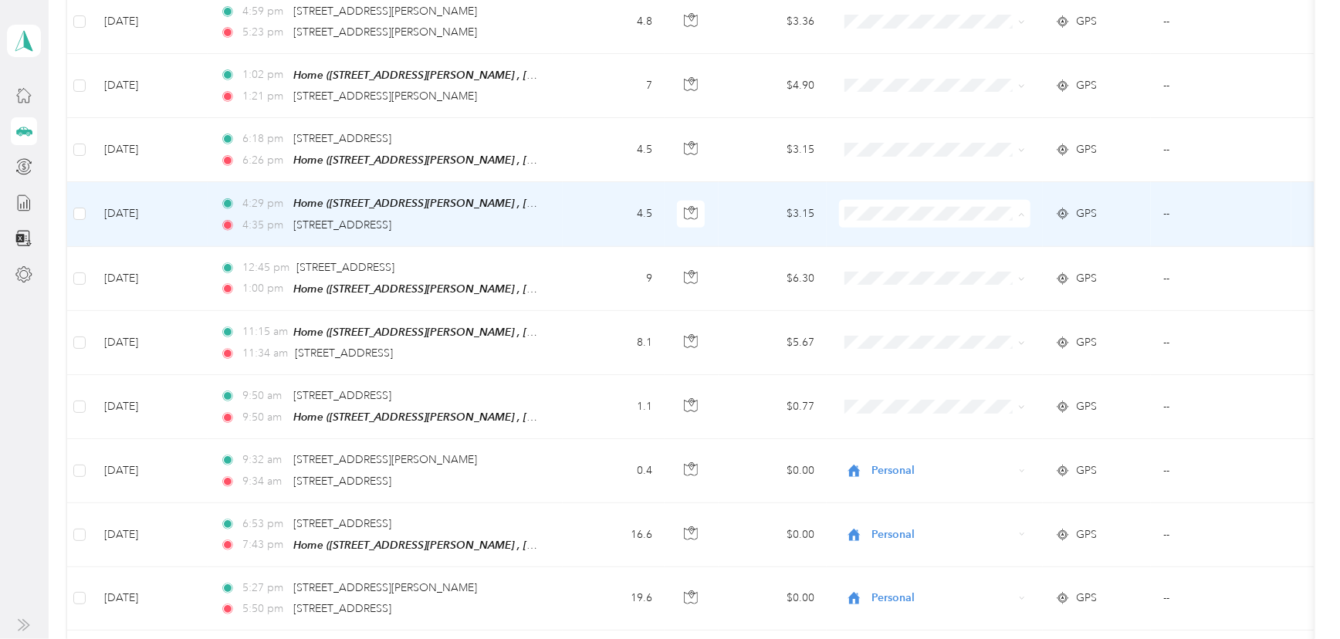
click at [888, 256] on span "Personal" at bounding box center [949, 259] width 143 height 16
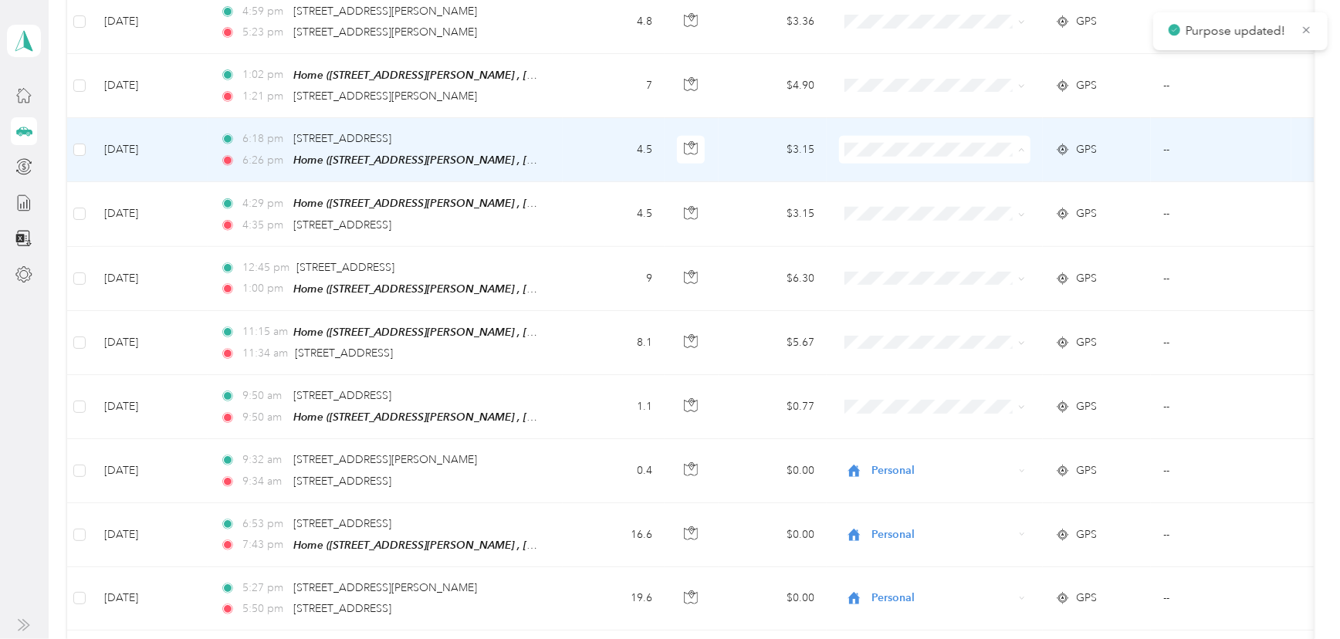
click at [883, 200] on li "Personal" at bounding box center [934, 195] width 191 height 27
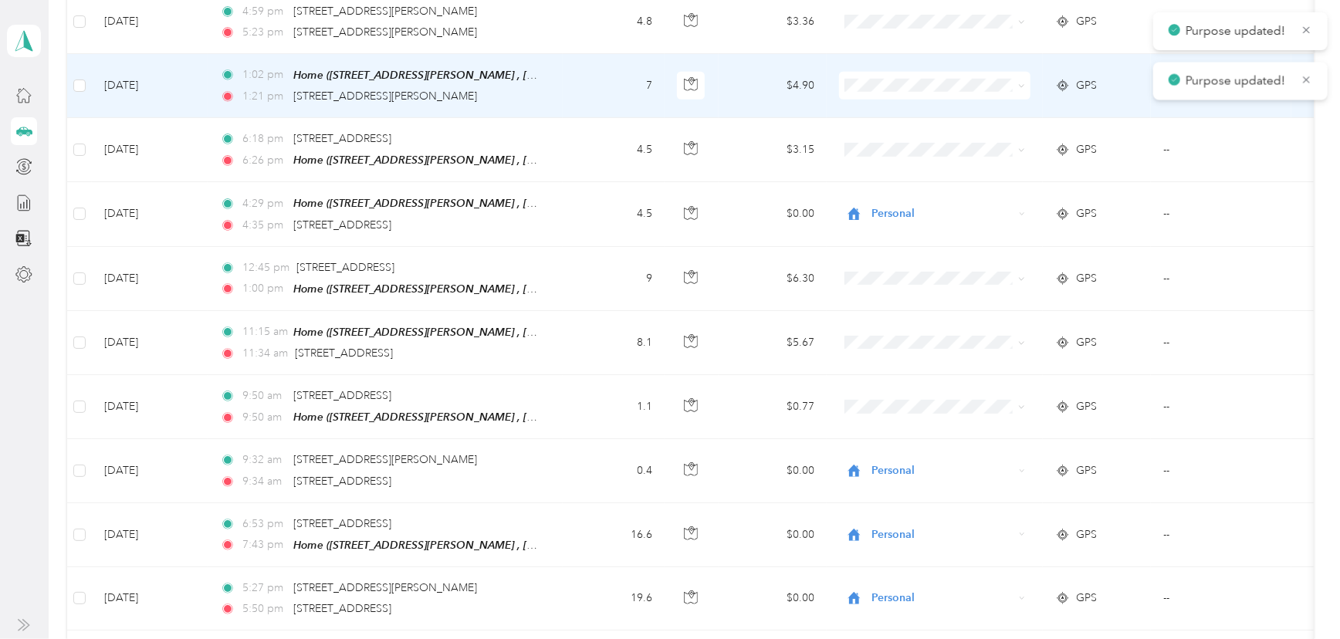
click at [876, 129] on span "Personal" at bounding box center [935, 131] width 170 height 16
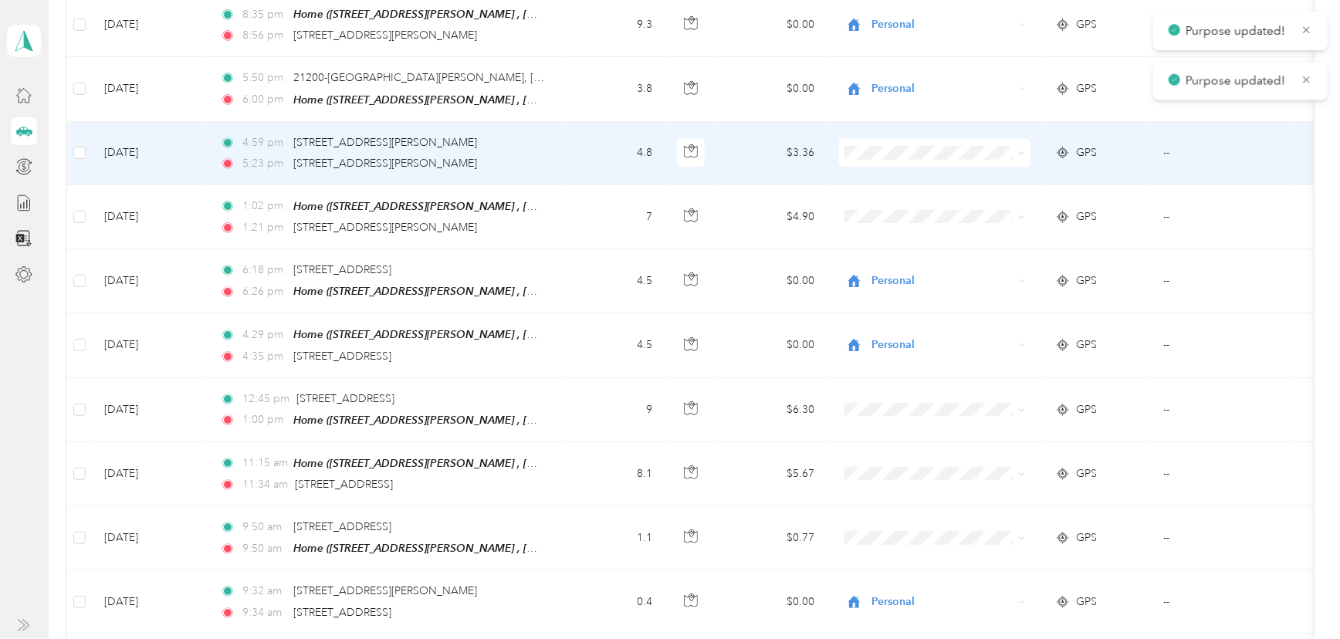
scroll to position [772, 0]
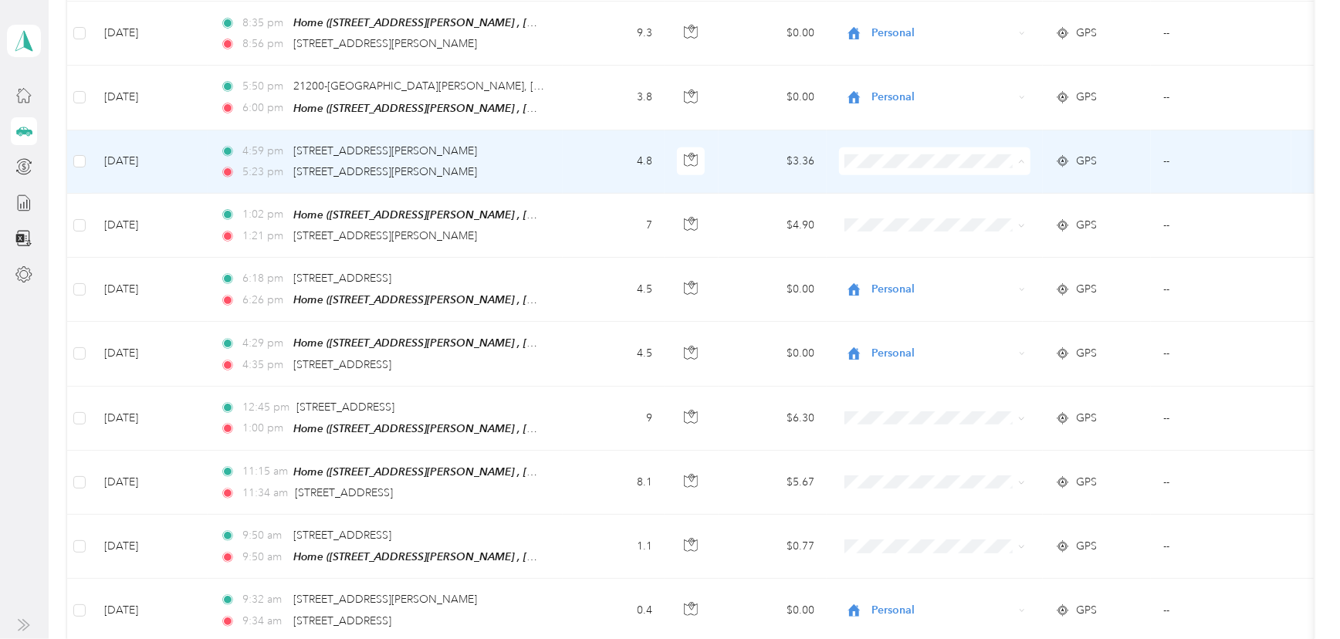
click at [872, 204] on span "Personal" at bounding box center [935, 209] width 170 height 16
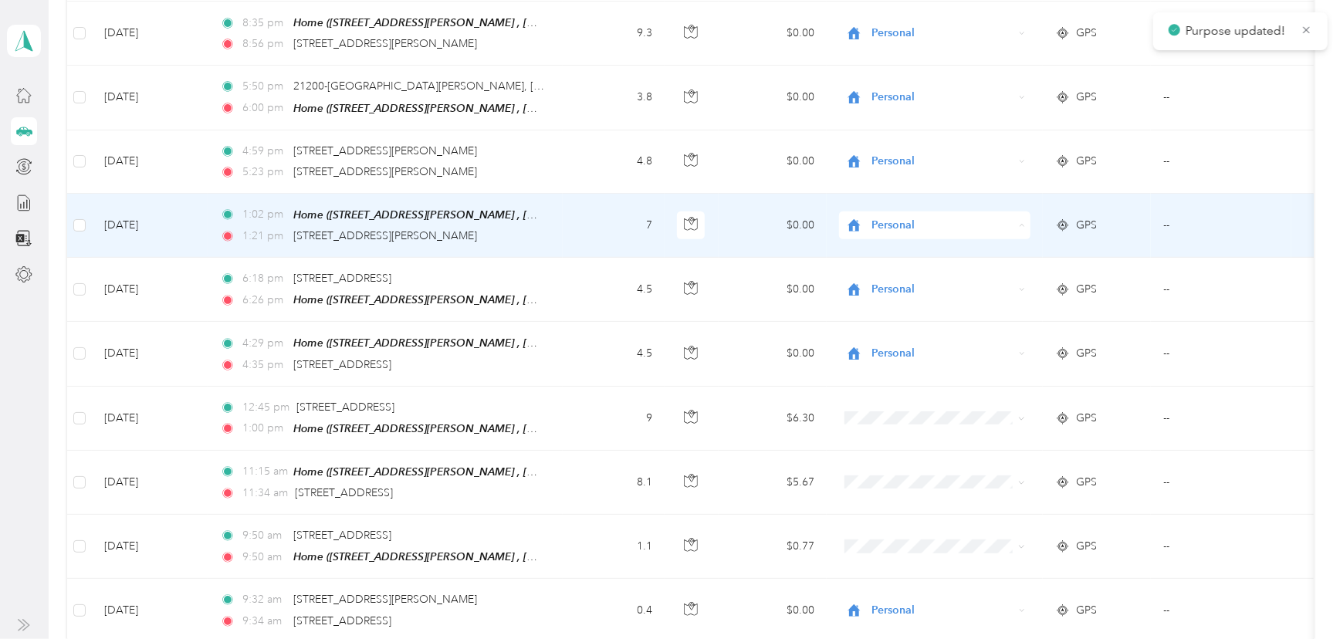
click at [884, 270] on span "Personal" at bounding box center [940, 273] width 125 height 16
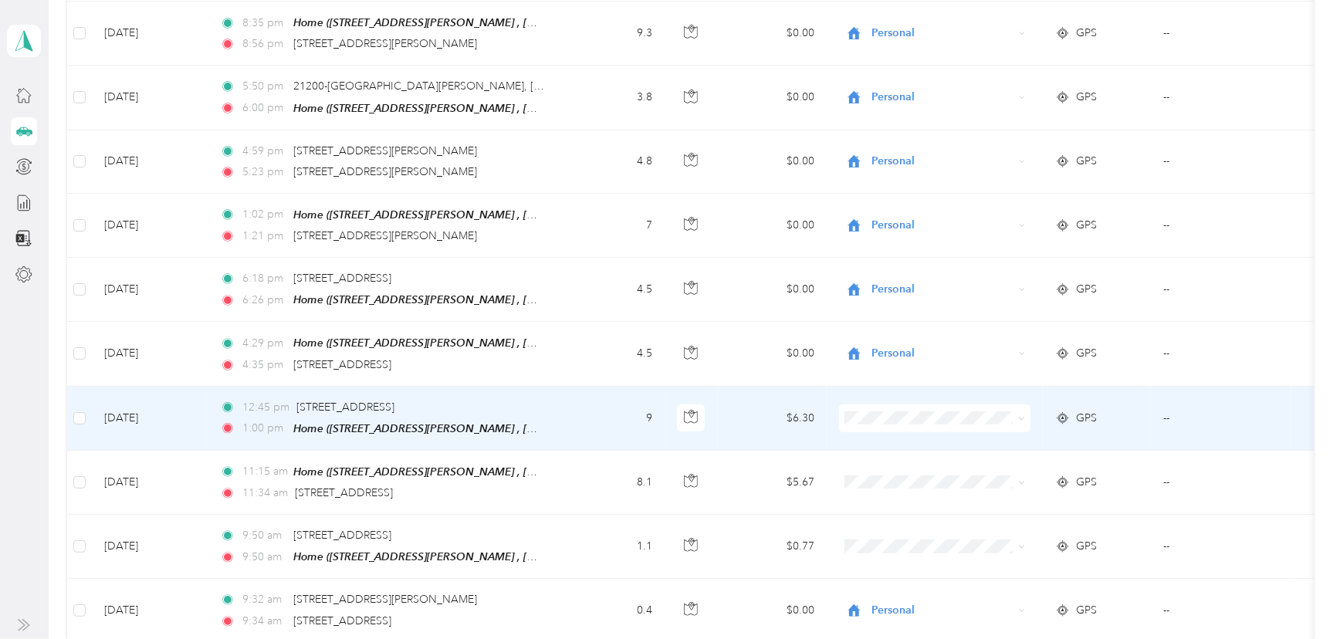
click at [868, 462] on span "Personal" at bounding box center [935, 462] width 170 height 16
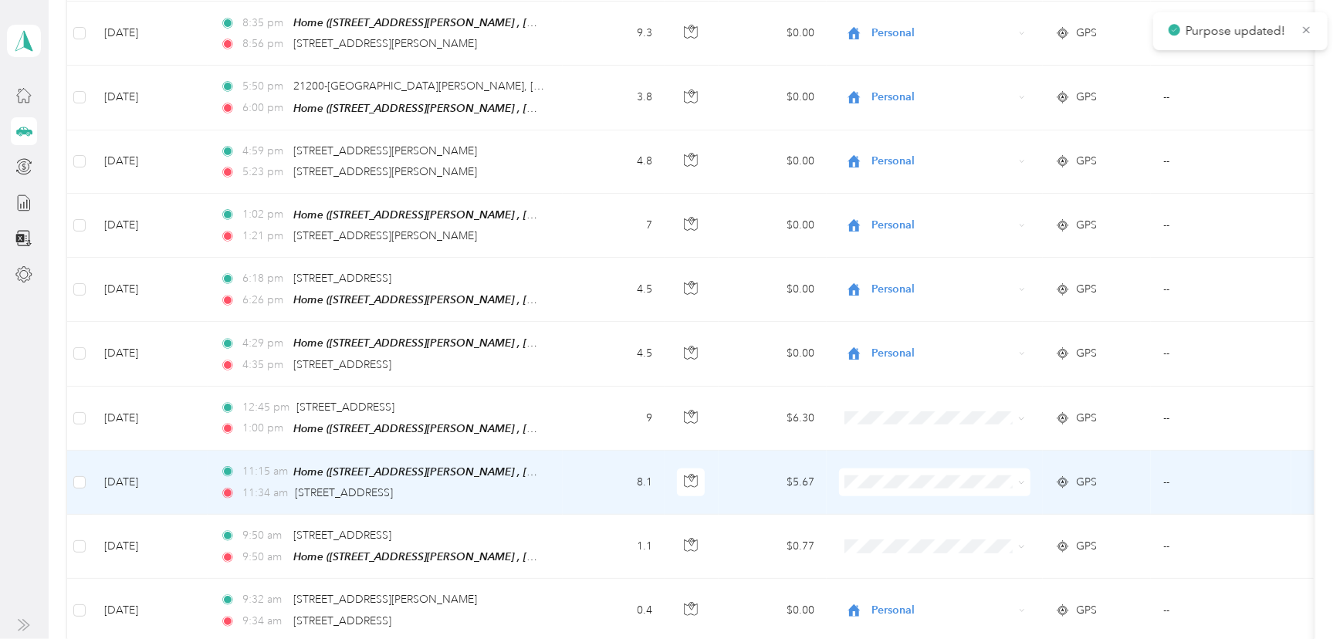
drag, startPoint x: 875, startPoint y: 525, endPoint x: 884, endPoint y: 517, distance: 11.5
click at [876, 525] on span "Personal" at bounding box center [935, 524] width 170 height 16
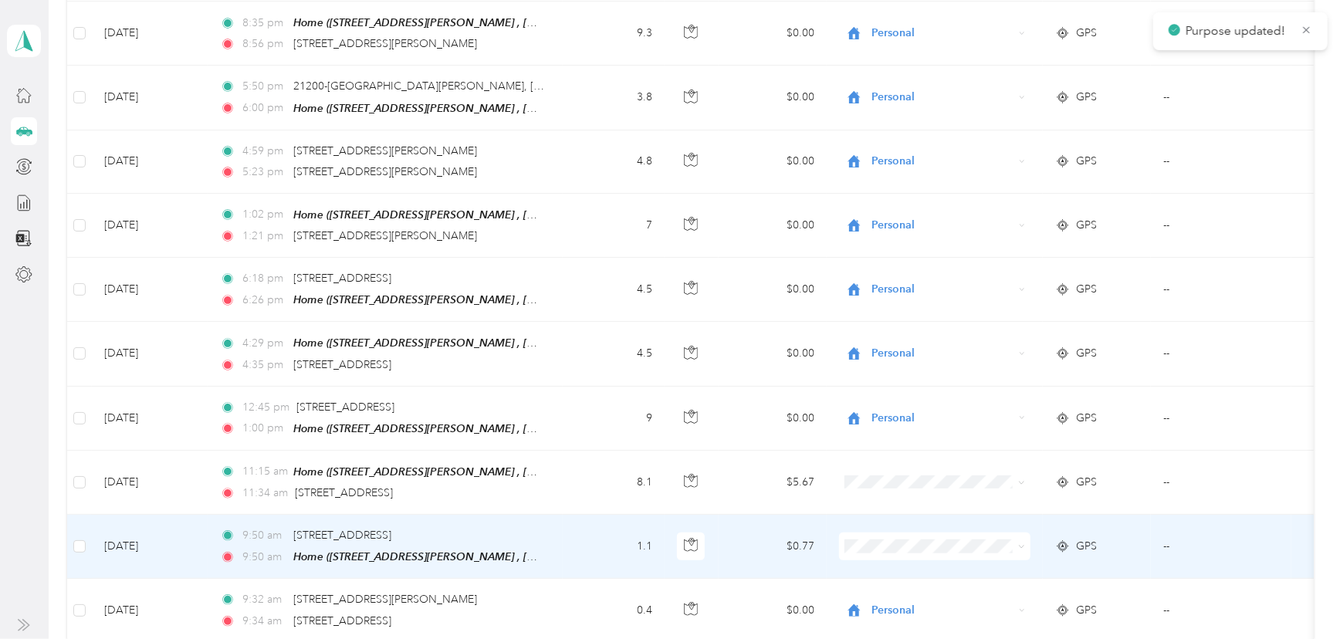
click at [884, 596] on li "Personal" at bounding box center [934, 590] width 191 height 27
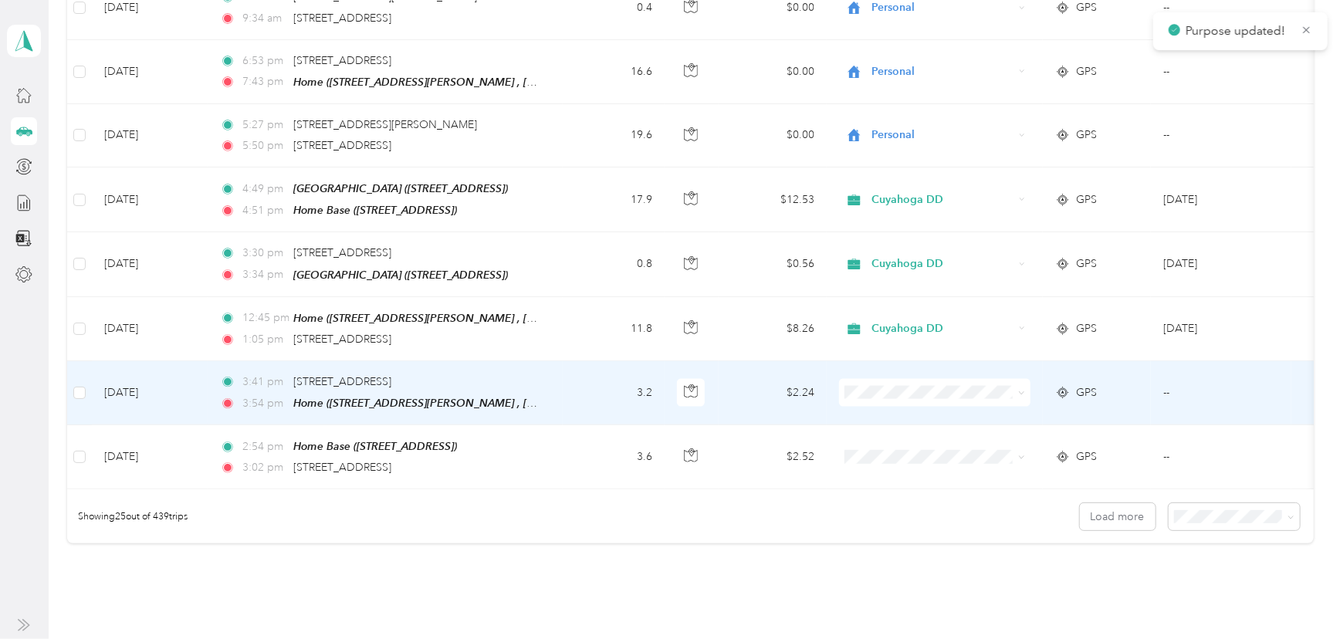
scroll to position [1403, 0]
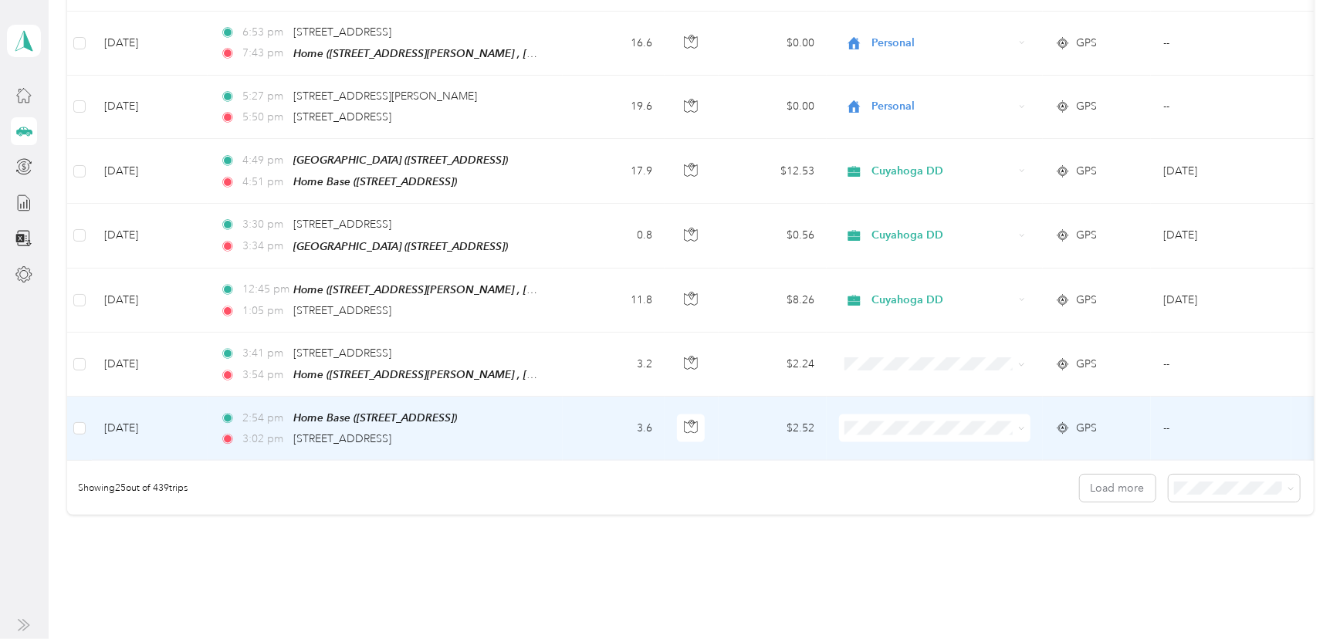
click at [926, 435] on span "Cuyahoga DD" at bounding box center [949, 439] width 143 height 16
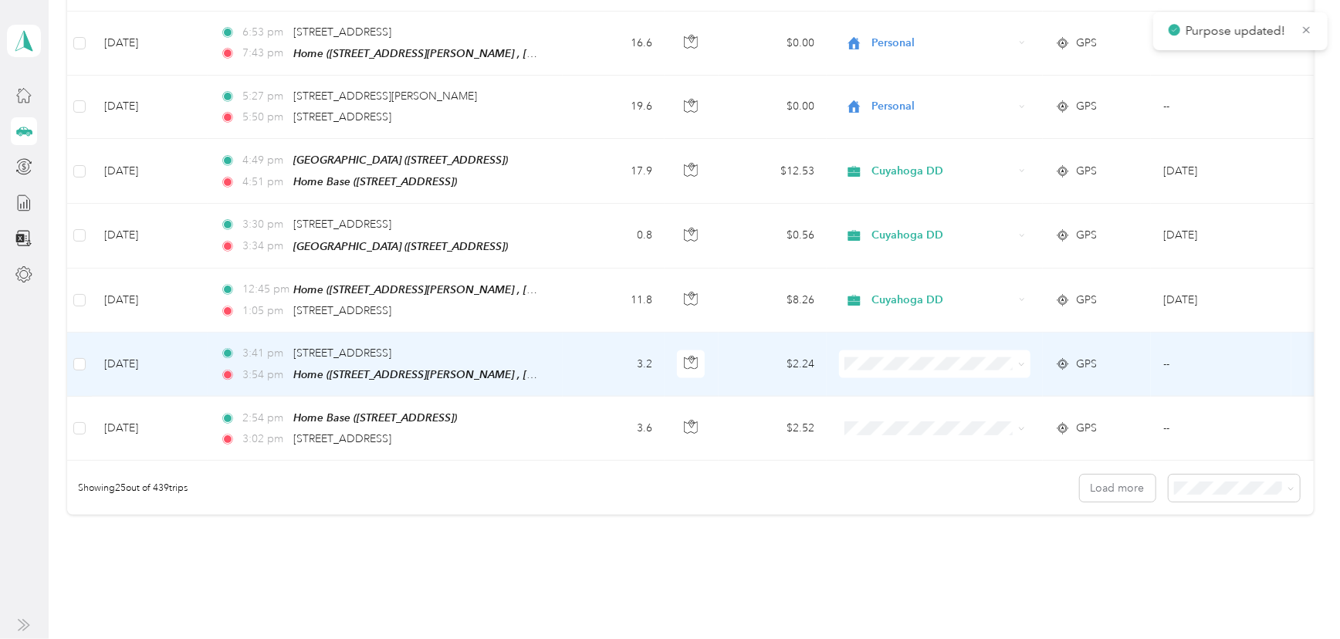
click at [926, 354] on span at bounding box center [934, 364] width 191 height 28
click at [907, 375] on li "Cuyahoga DD" at bounding box center [934, 367] width 191 height 27
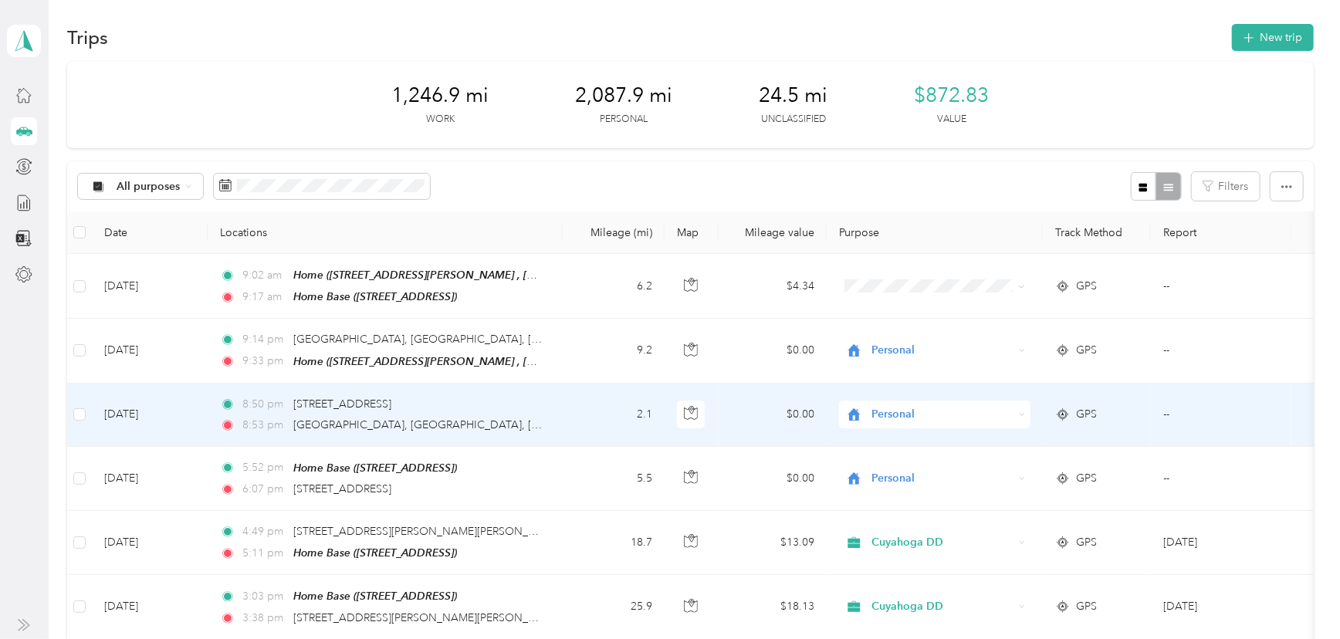
scroll to position [0, 0]
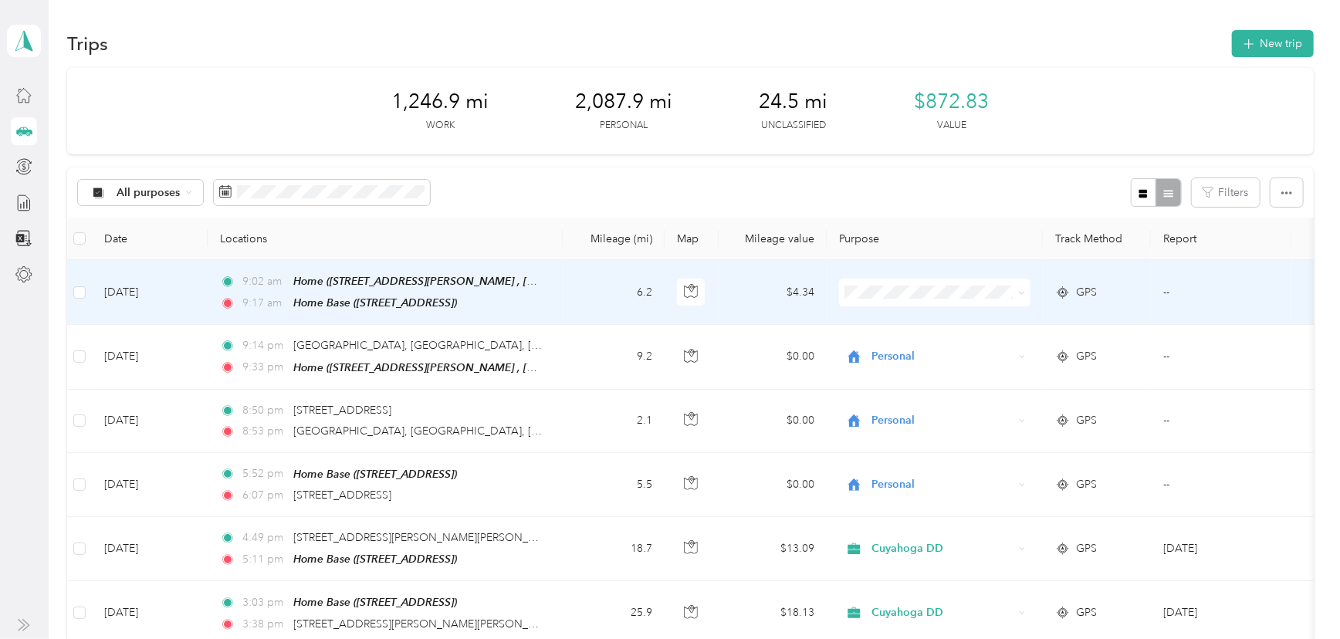
click at [921, 300] on span at bounding box center [934, 293] width 191 height 28
click at [905, 326] on ol "Cuyahoga DD Personal" at bounding box center [934, 329] width 191 height 54
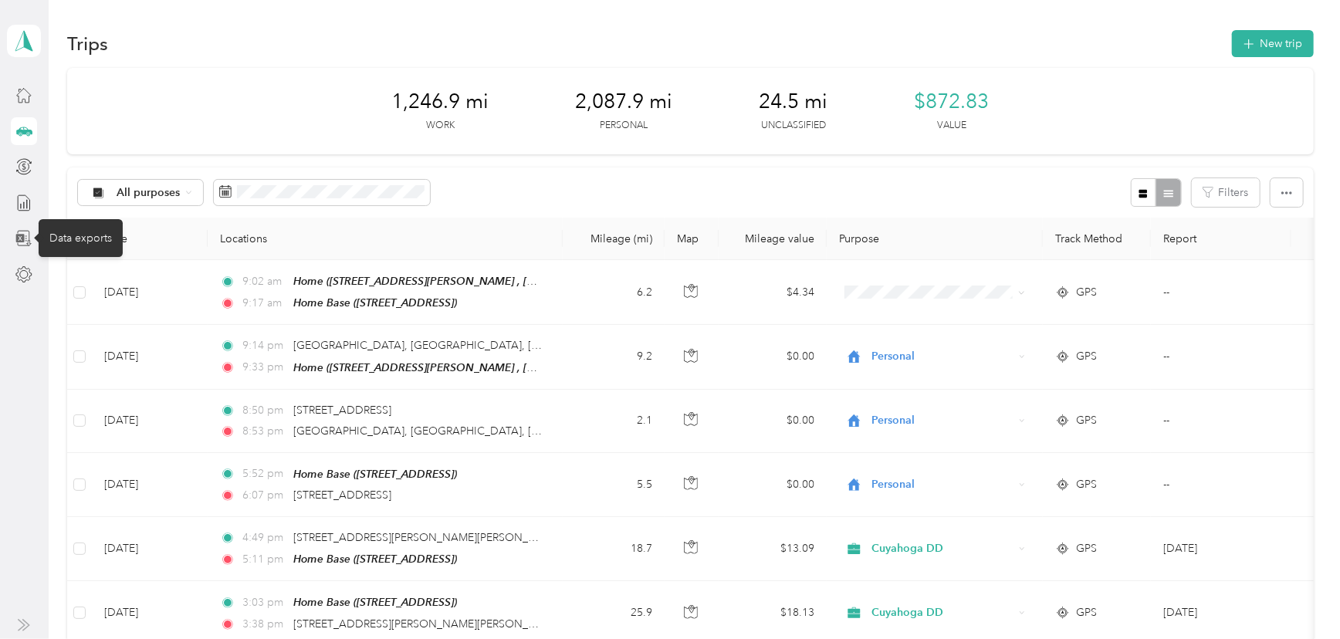
click at [28, 235] on icon at bounding box center [23, 238] width 17 height 17
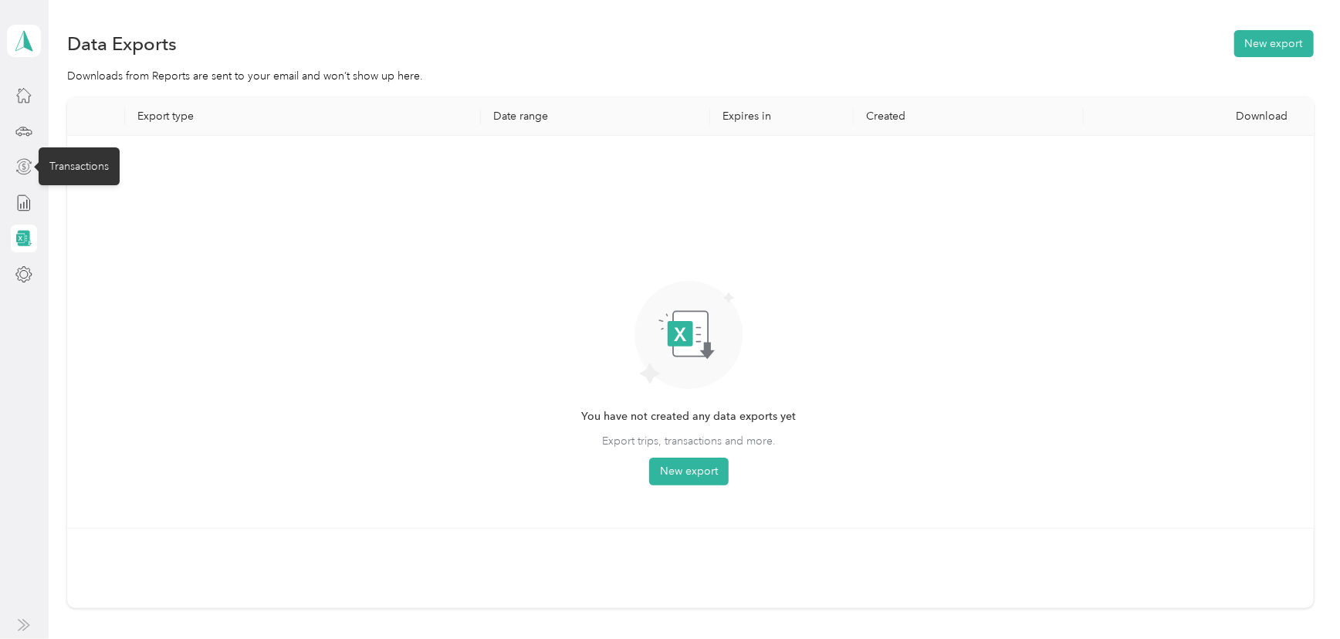
click at [16, 162] on icon at bounding box center [23, 166] width 17 height 17
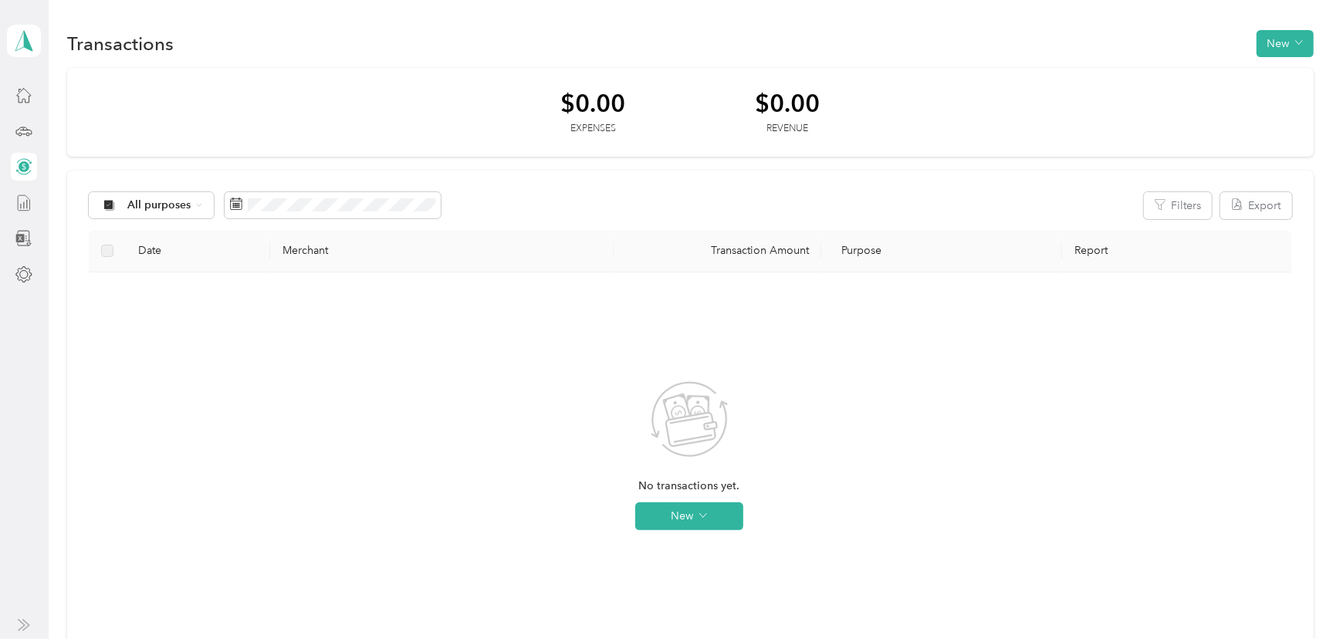
click at [27, 200] on line at bounding box center [27, 204] width 0 height 8
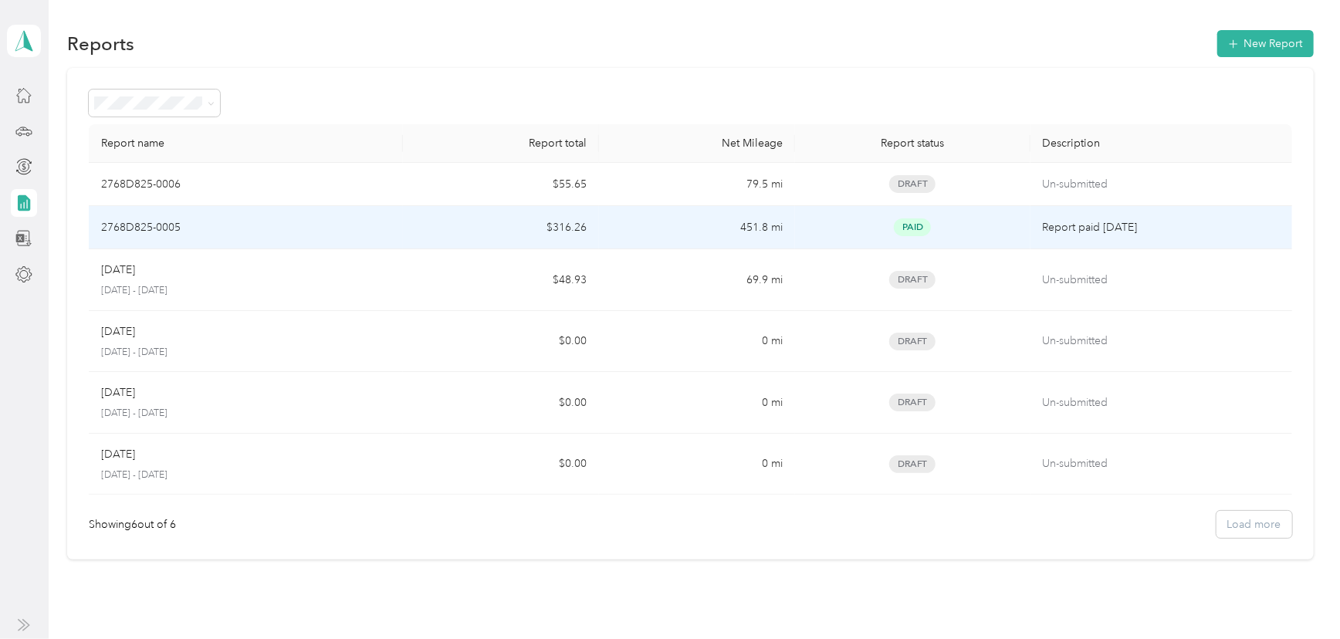
click at [259, 231] on div "2768D825-0005" at bounding box center [245, 227] width 289 height 17
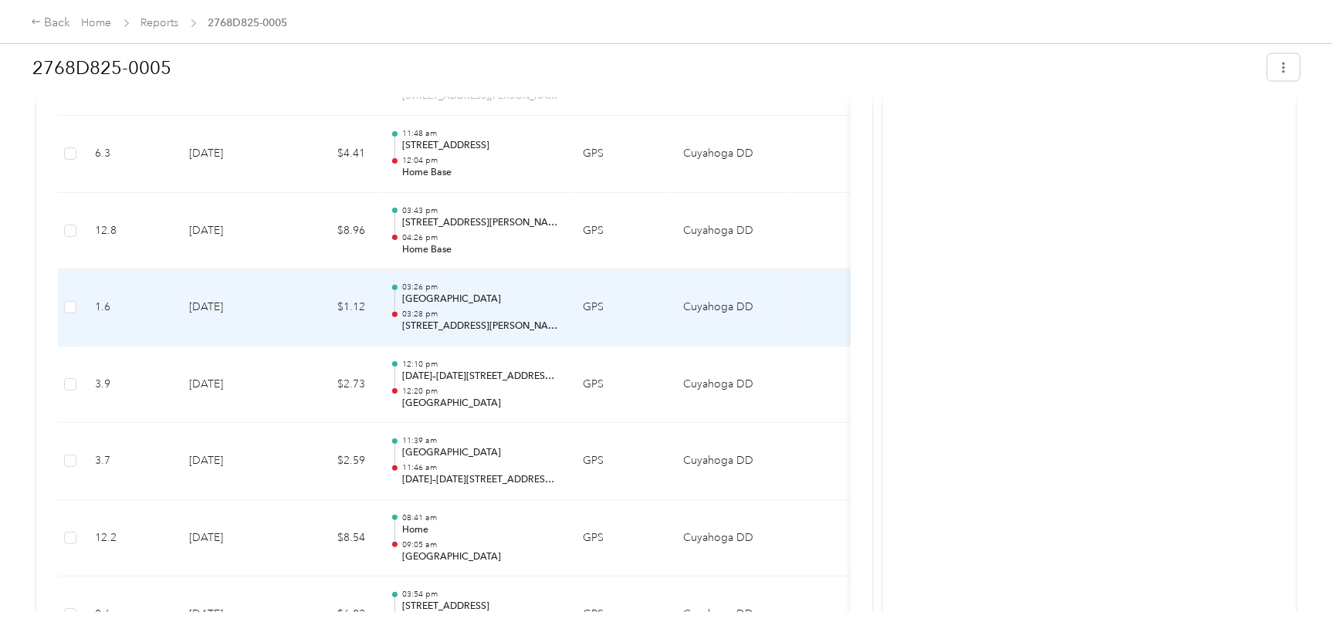
scroll to position [1333, 0]
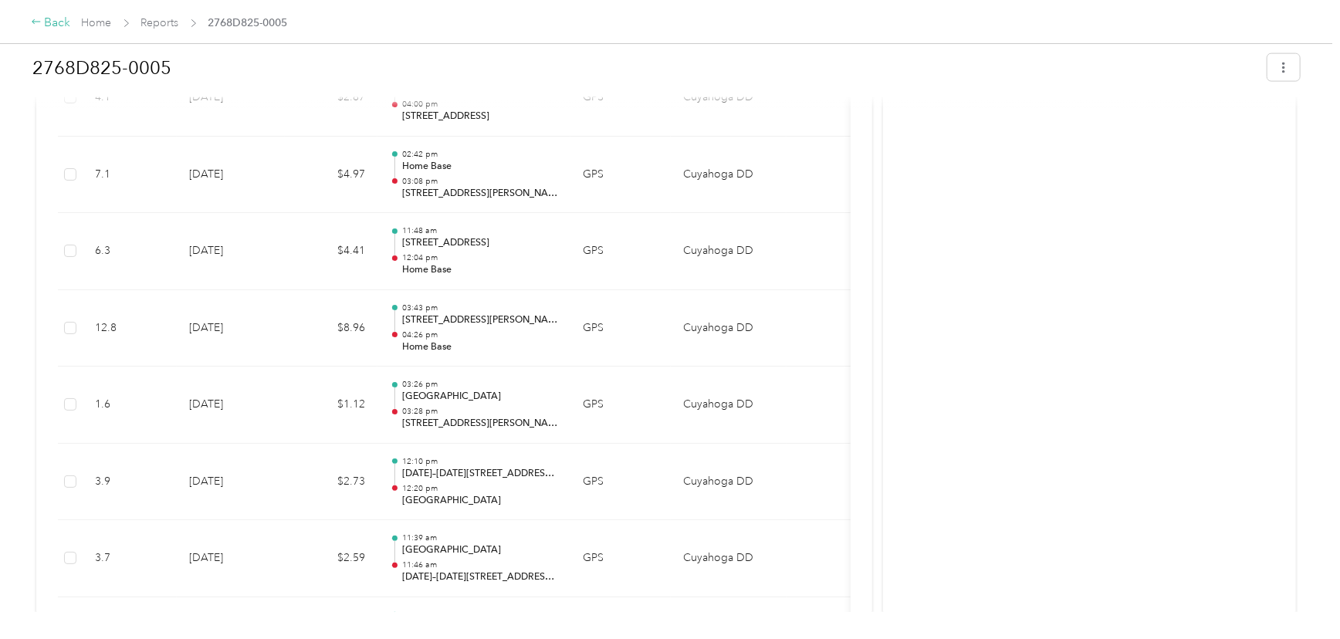
click at [39, 14] on div "Back" at bounding box center [51, 23] width 40 height 19
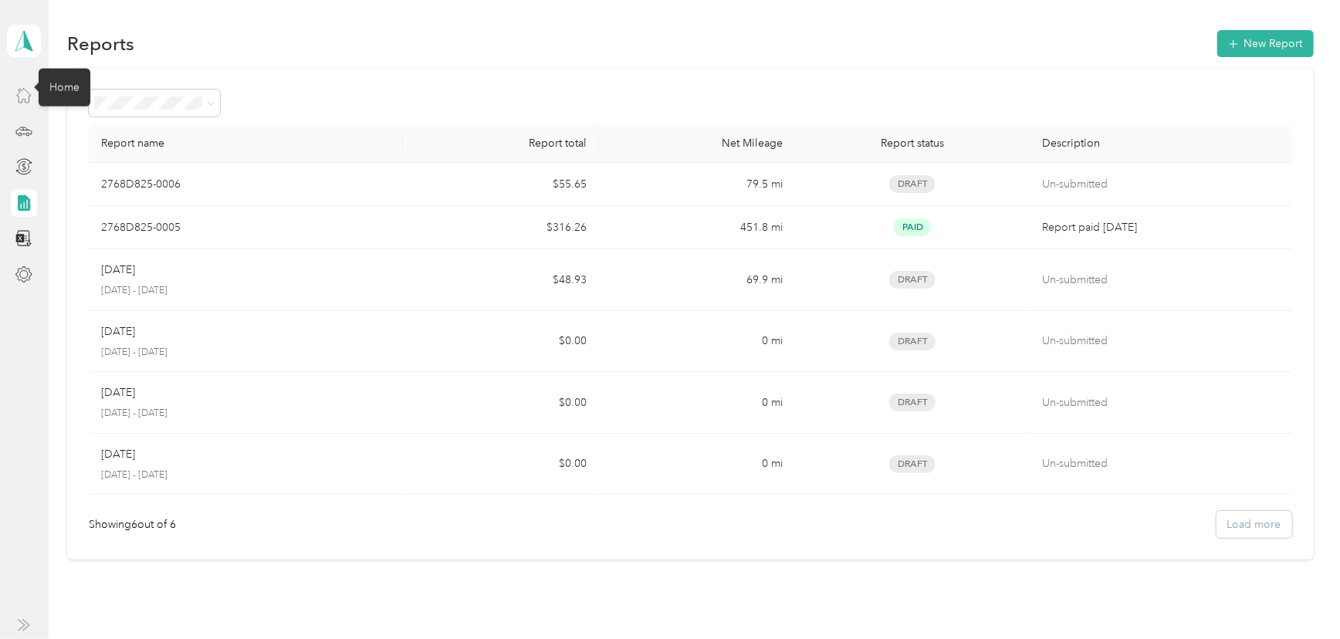
click at [19, 100] on icon at bounding box center [23, 94] width 17 height 17
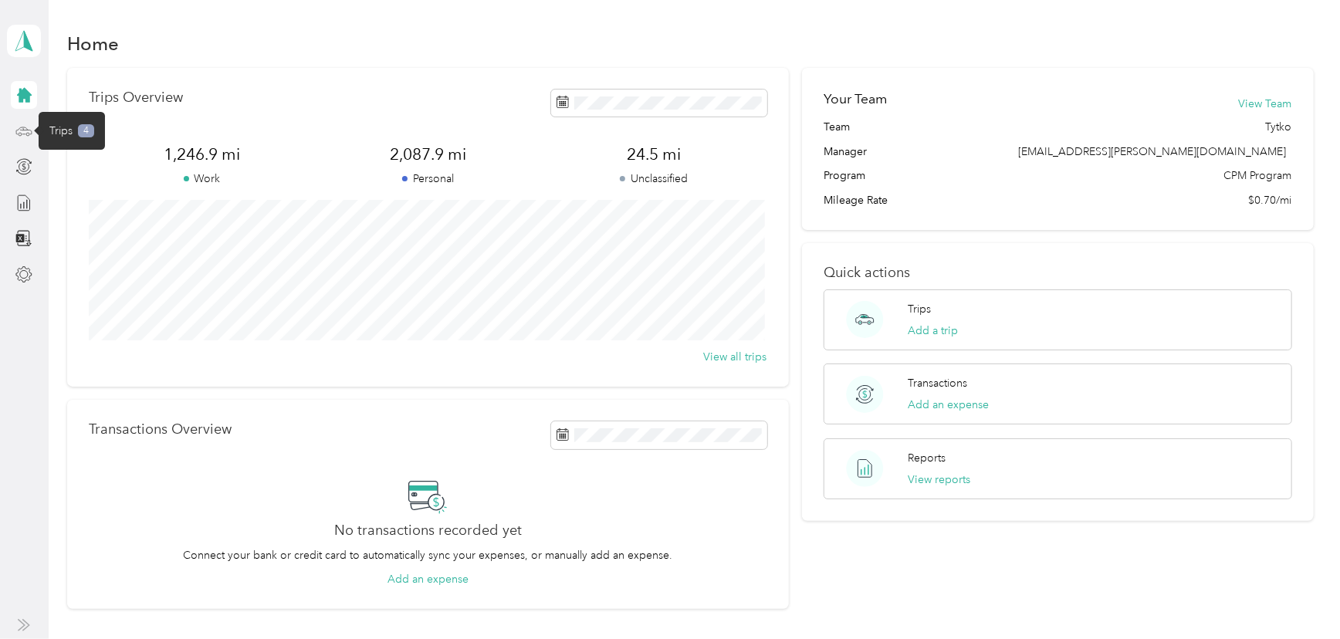
click at [16, 131] on icon at bounding box center [23, 130] width 15 height 7
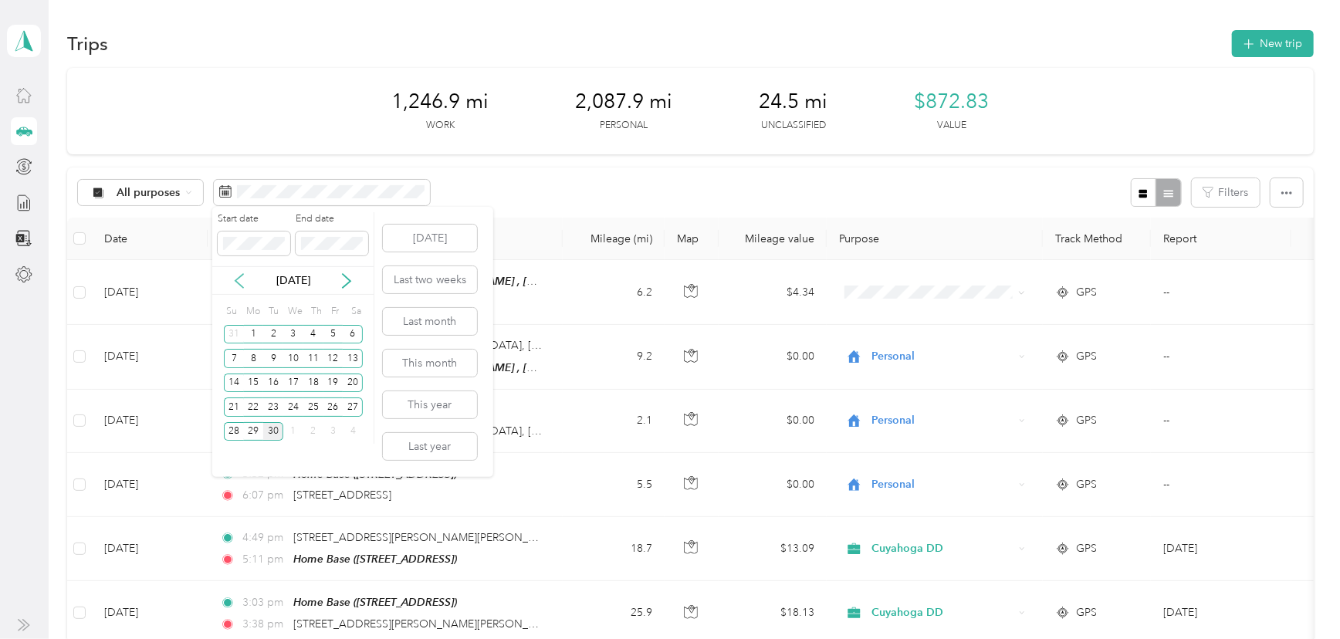
click at [238, 276] on icon at bounding box center [239, 280] width 15 height 15
click at [338, 435] on div "29" at bounding box center [333, 431] width 20 height 19
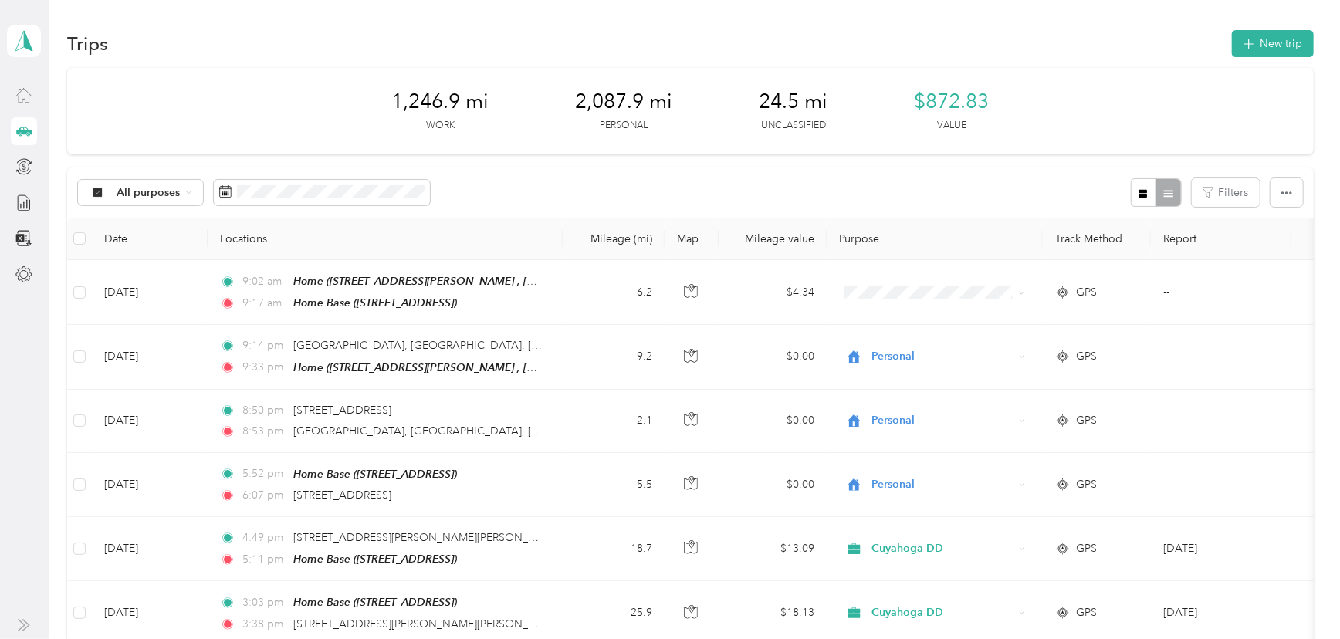
click at [444, 188] on div "All purposes Filters" at bounding box center [690, 193] width 1246 height 50
click at [241, 182] on span at bounding box center [322, 193] width 216 height 26
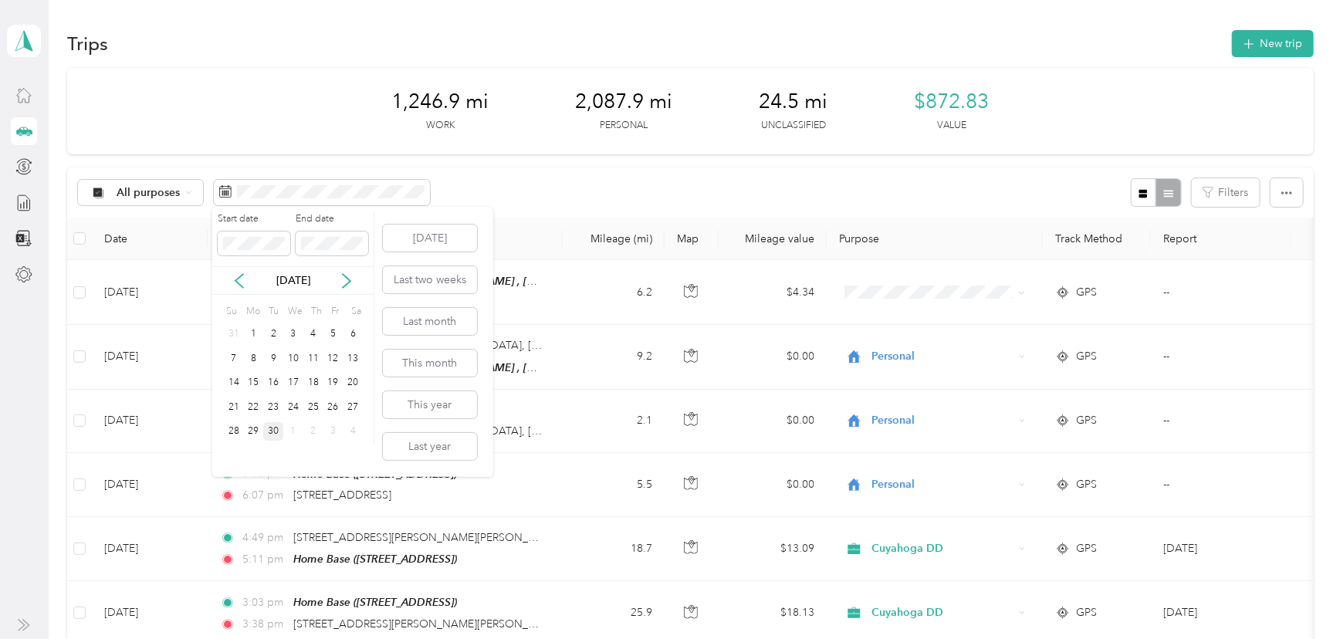
click at [274, 425] on div "30" at bounding box center [273, 431] width 20 height 19
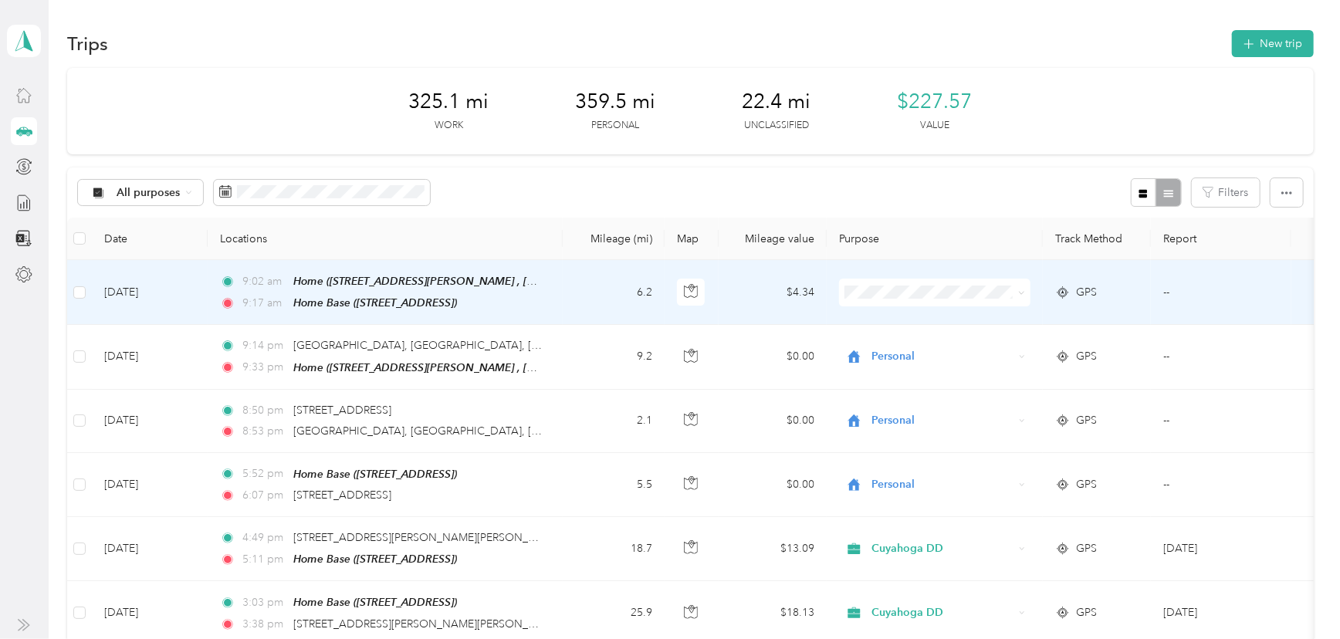
click at [912, 296] on span at bounding box center [934, 293] width 191 height 28
click at [882, 322] on span "Cuyahoga DD" at bounding box center [949, 320] width 143 height 16
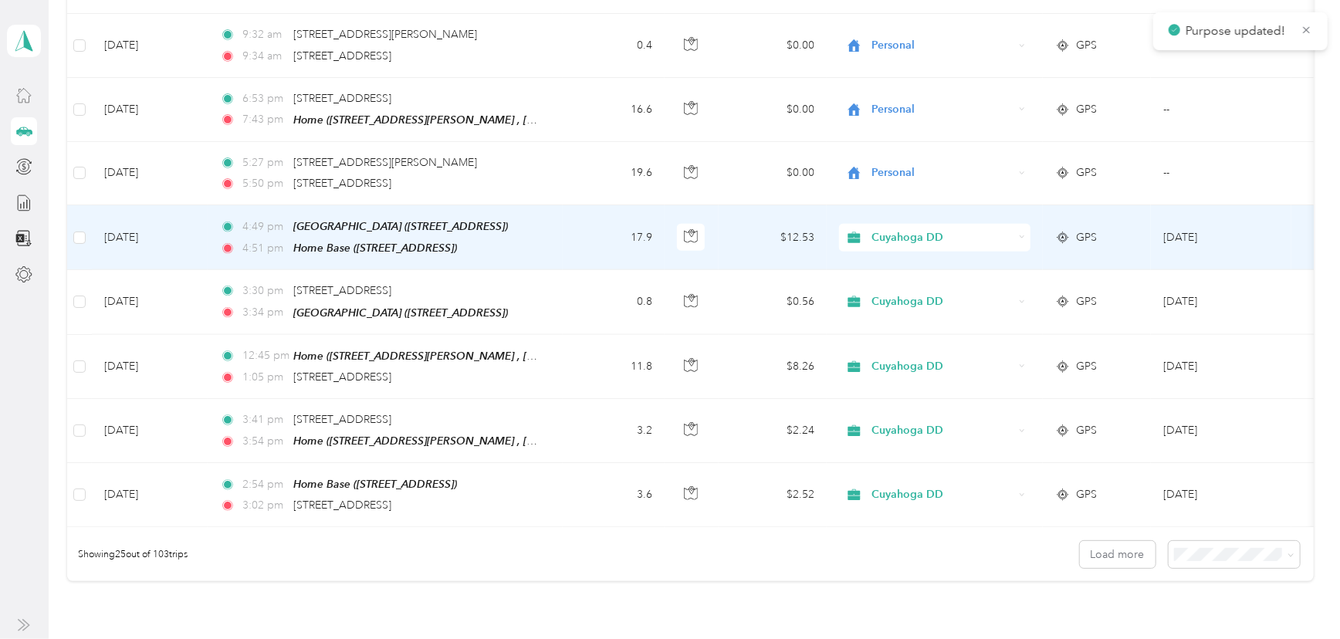
scroll to position [1483, 0]
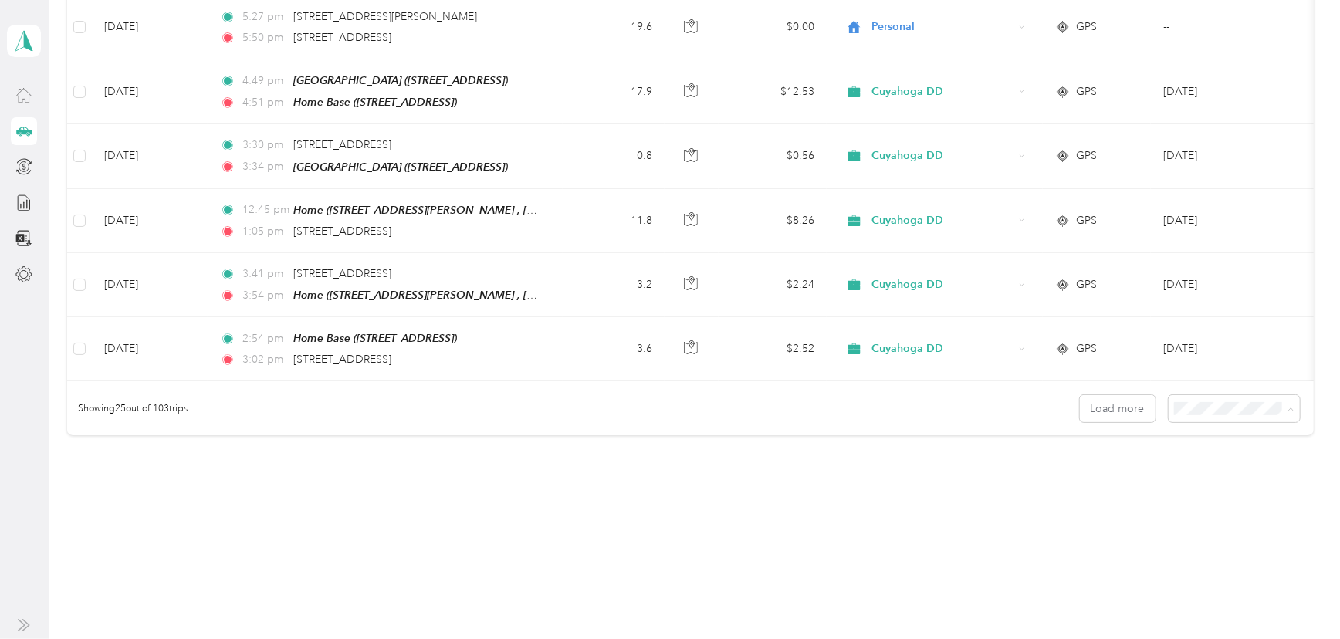
click at [1224, 474] on div "100 per load" at bounding box center [1232, 482] width 110 height 16
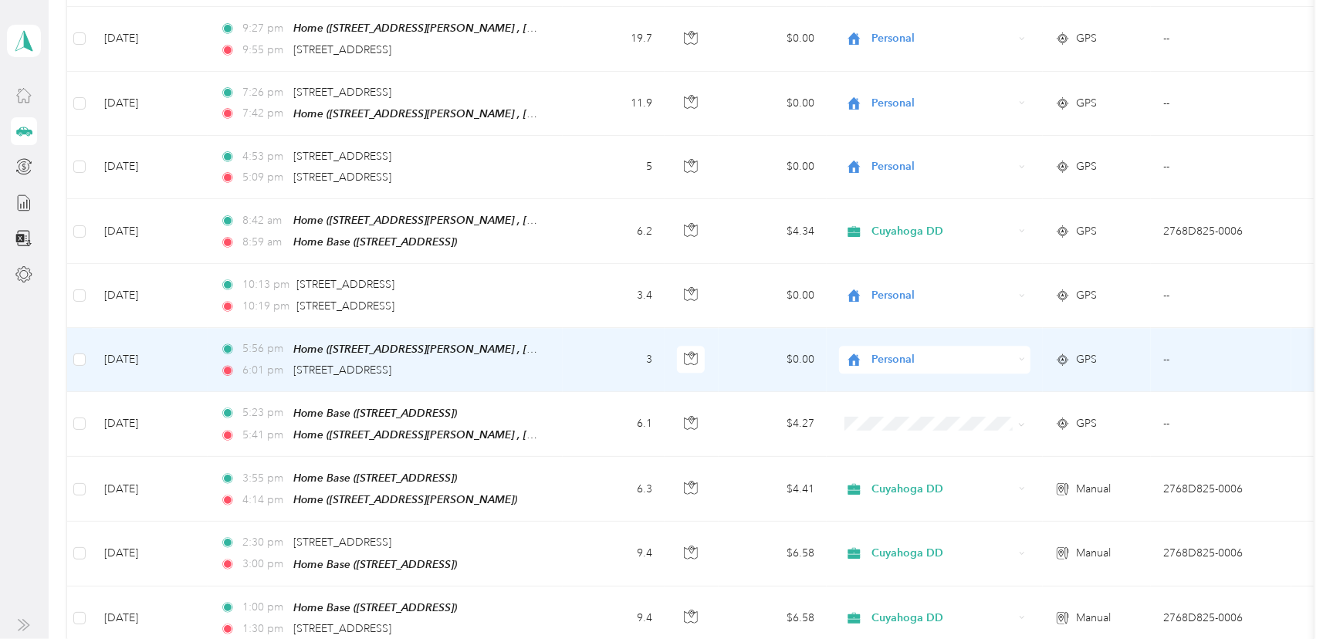
scroll to position [2817, 0]
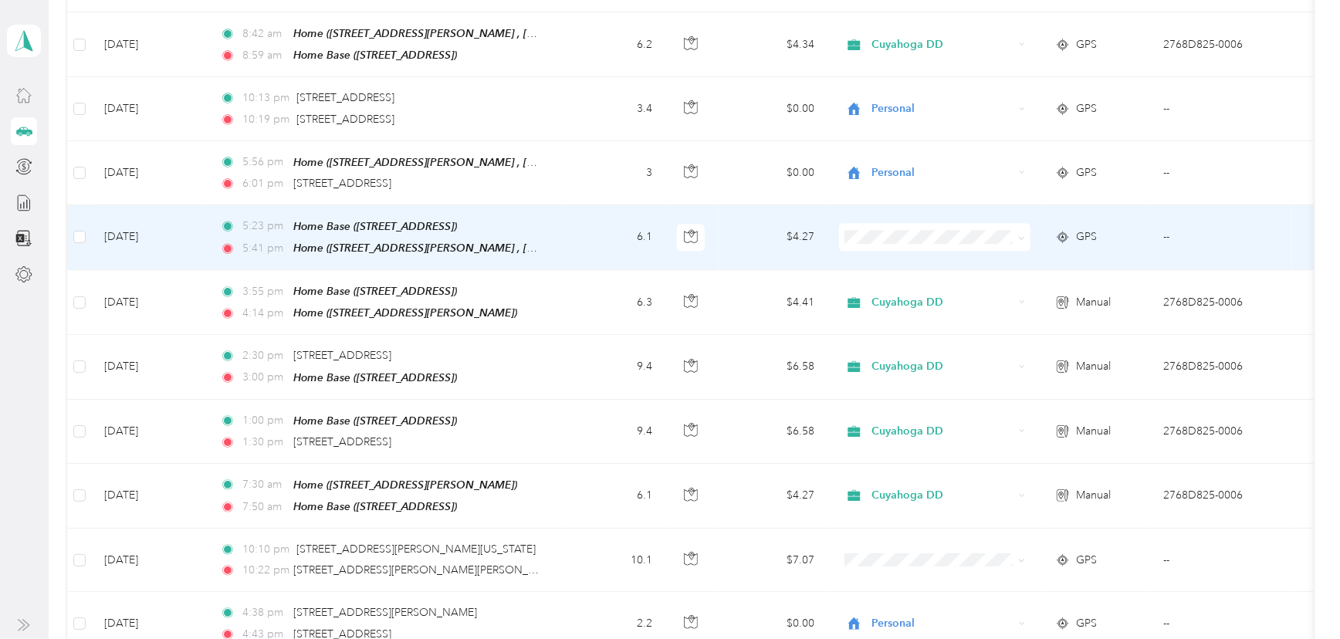
click at [897, 239] on ol "Cuyahoga DD Personal" at bounding box center [934, 239] width 191 height 54
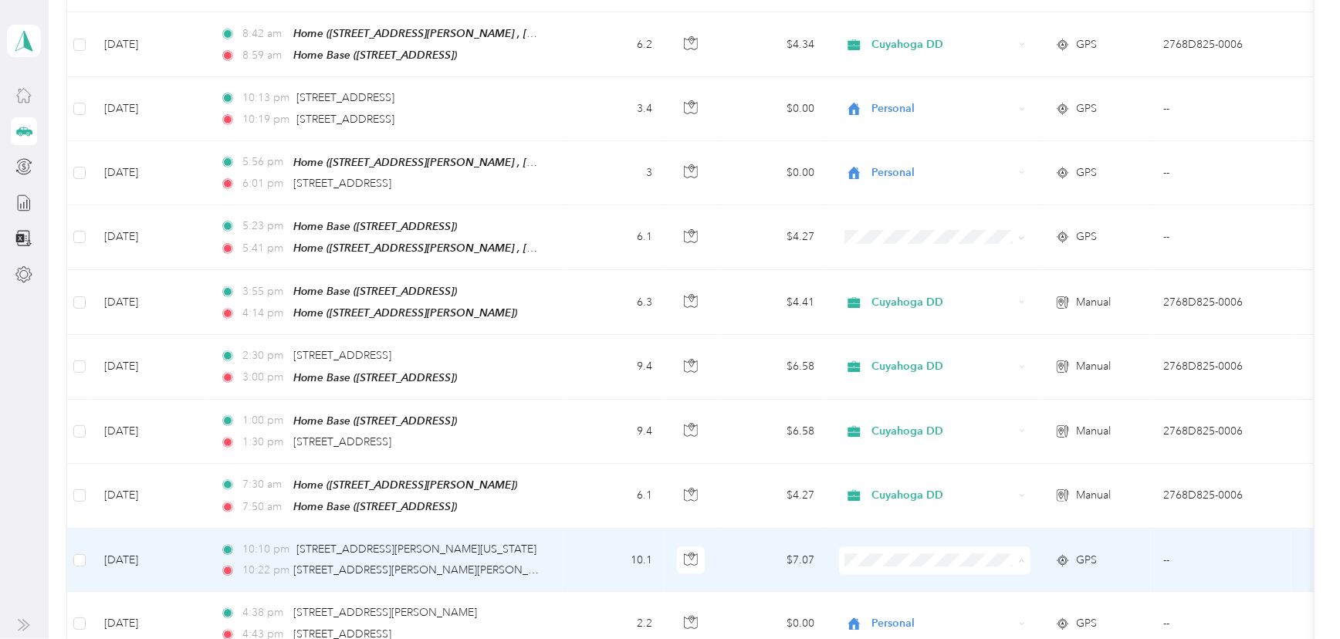
click at [890, 569] on span "Personal" at bounding box center [949, 574] width 143 height 16
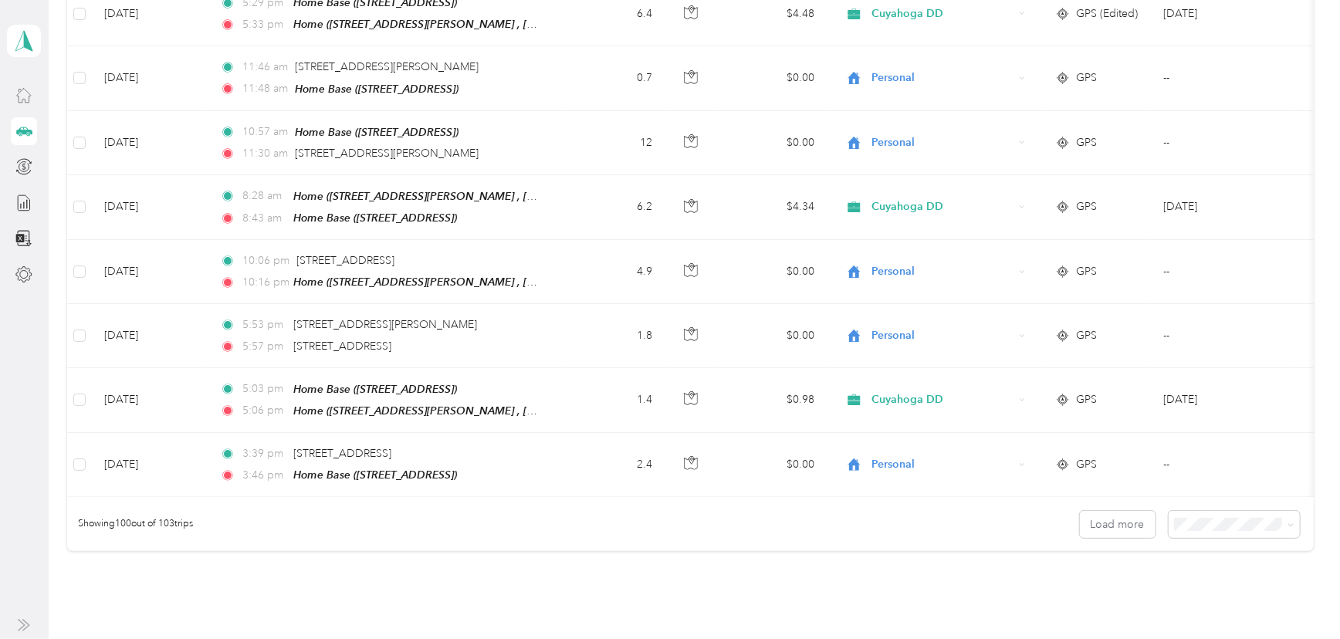
scroll to position [6239, 0]
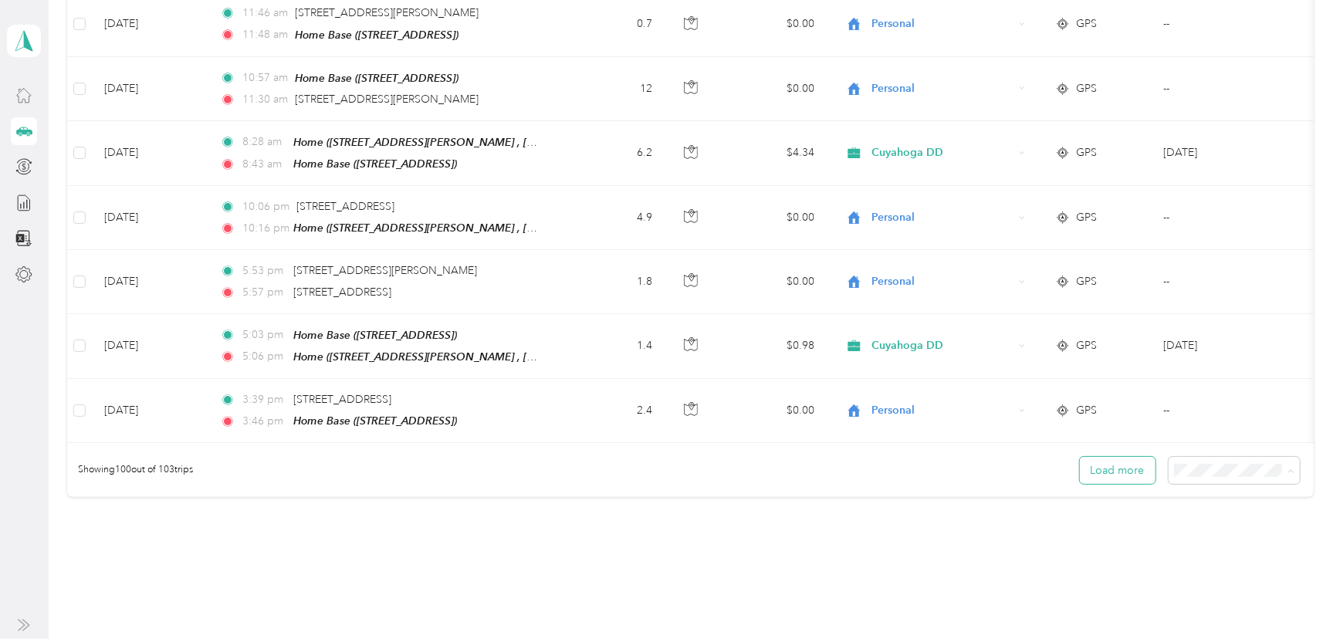
click at [1126, 457] on button "Load more" at bounding box center [1118, 470] width 76 height 27
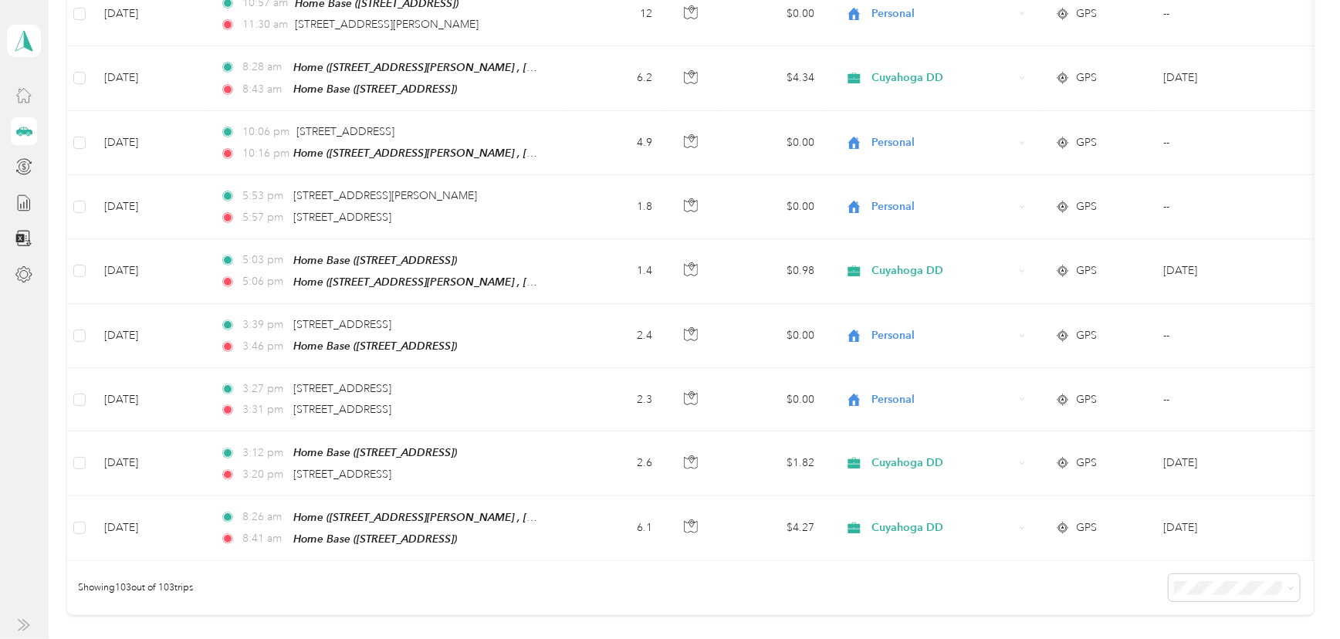
scroll to position [6429, 0]
